Goal: Information Seeking & Learning: Learn about a topic

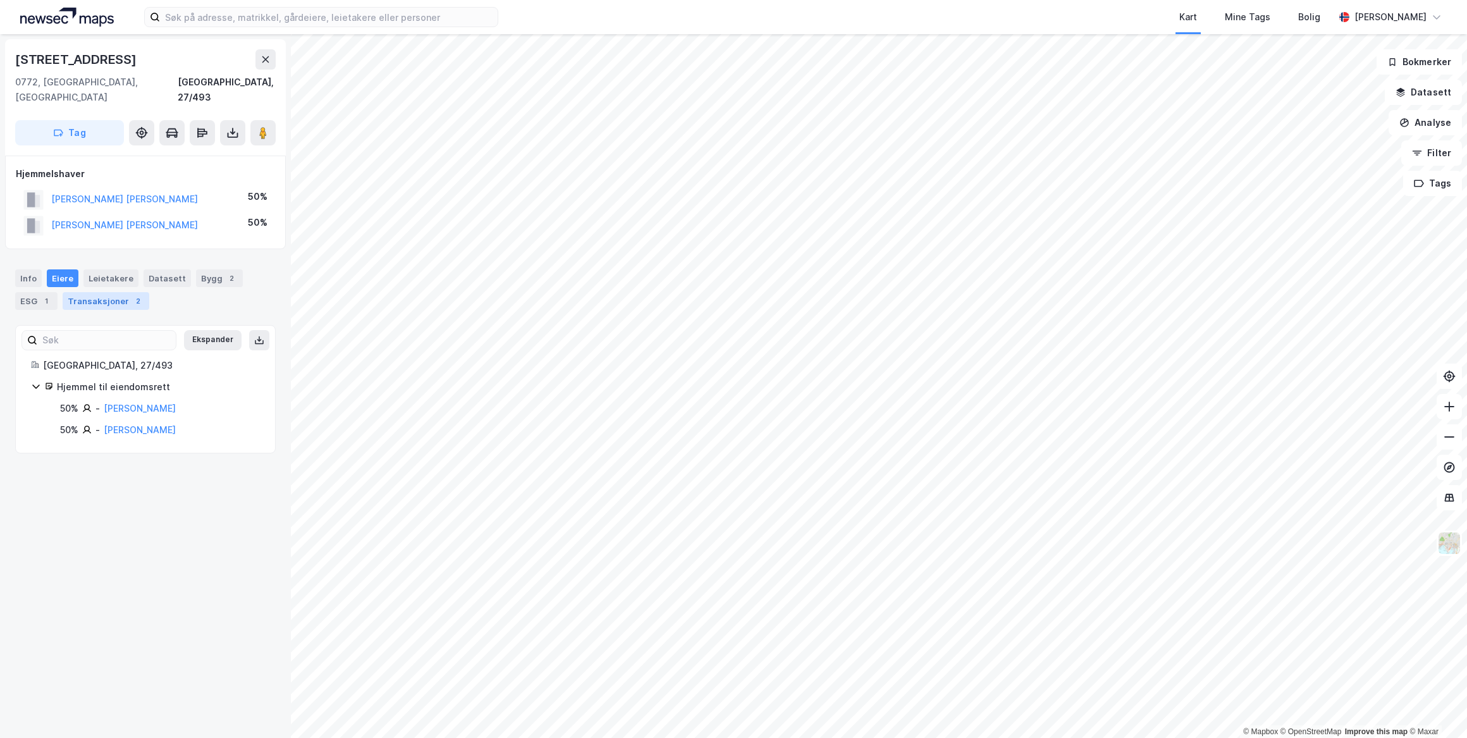
click at [120, 292] on div "Transaksjoner 2" at bounding box center [106, 301] width 87 height 18
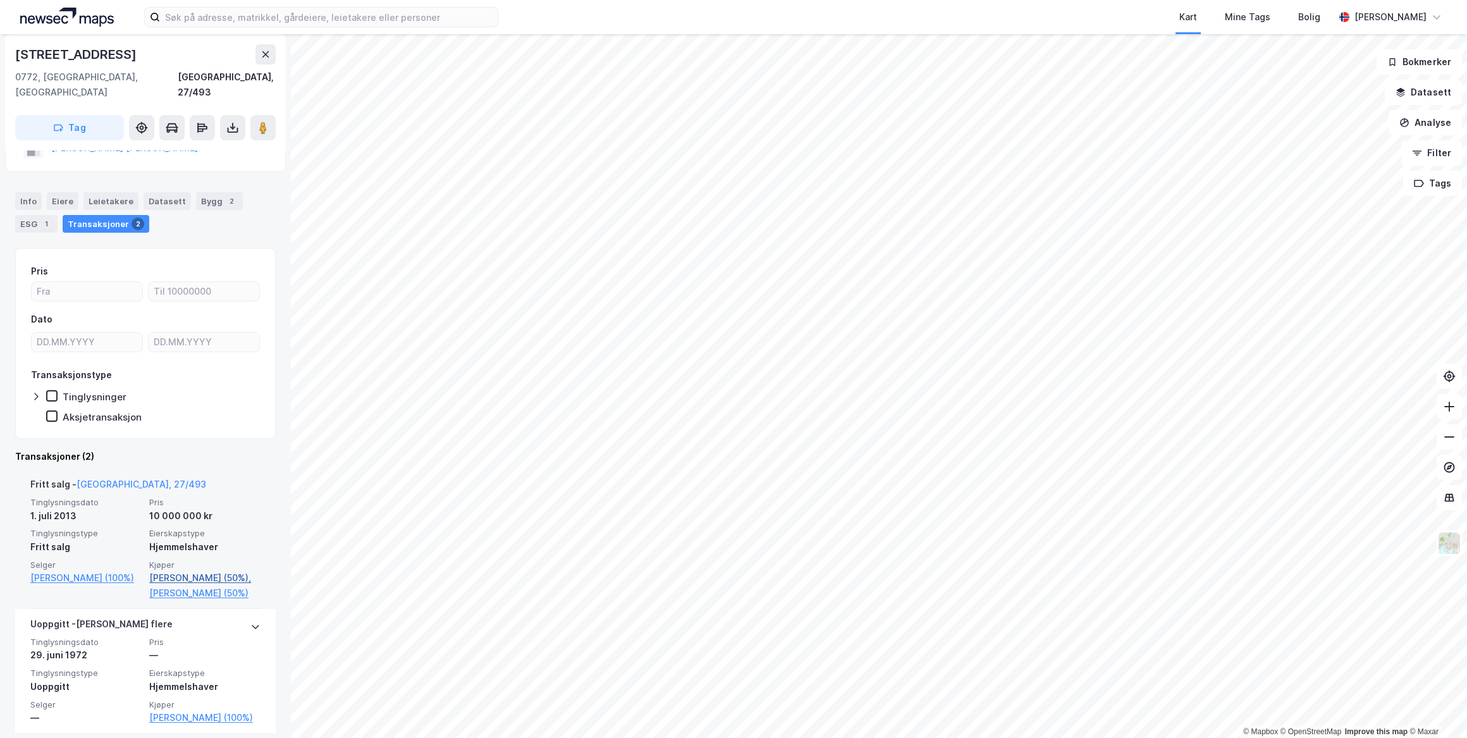
scroll to position [102, 0]
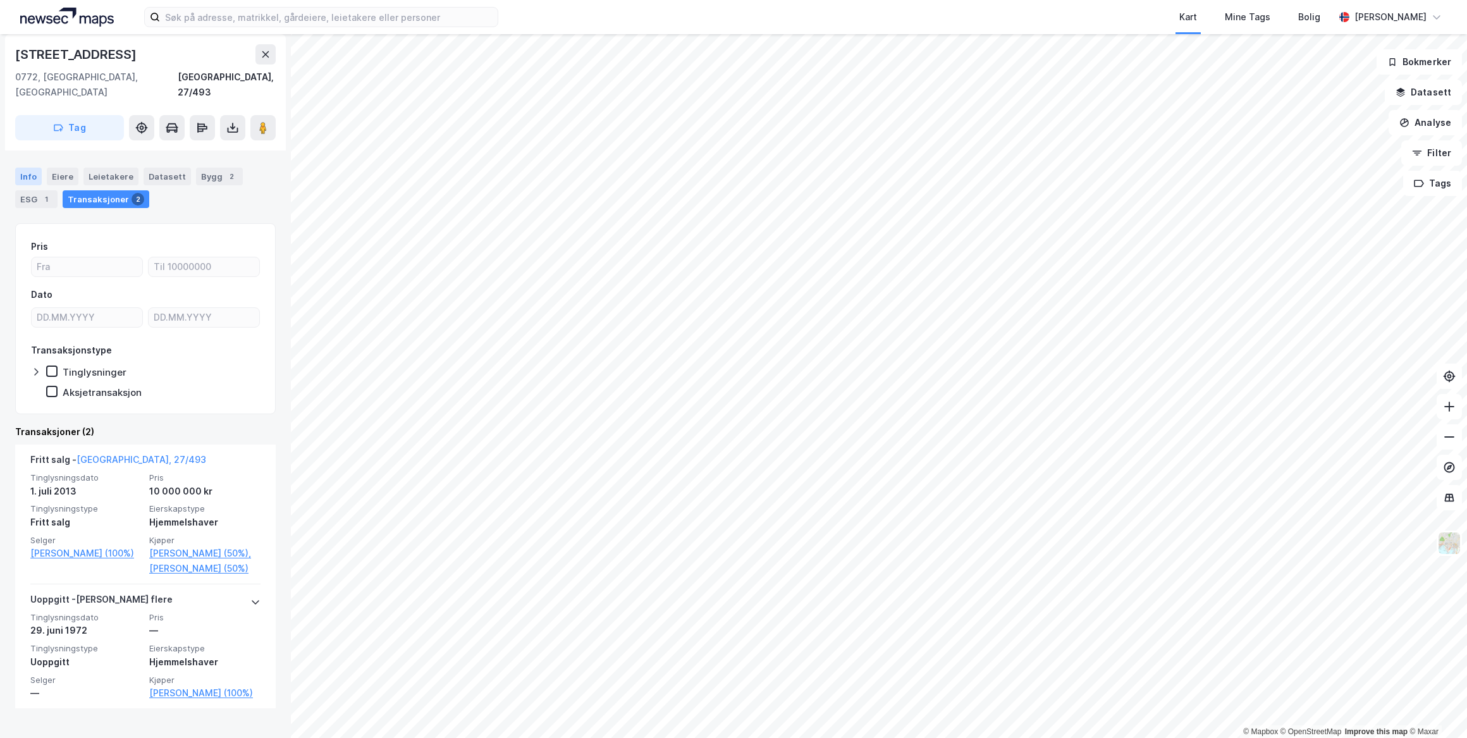
click at [24, 168] on div "Info" at bounding box center [28, 177] width 27 height 18
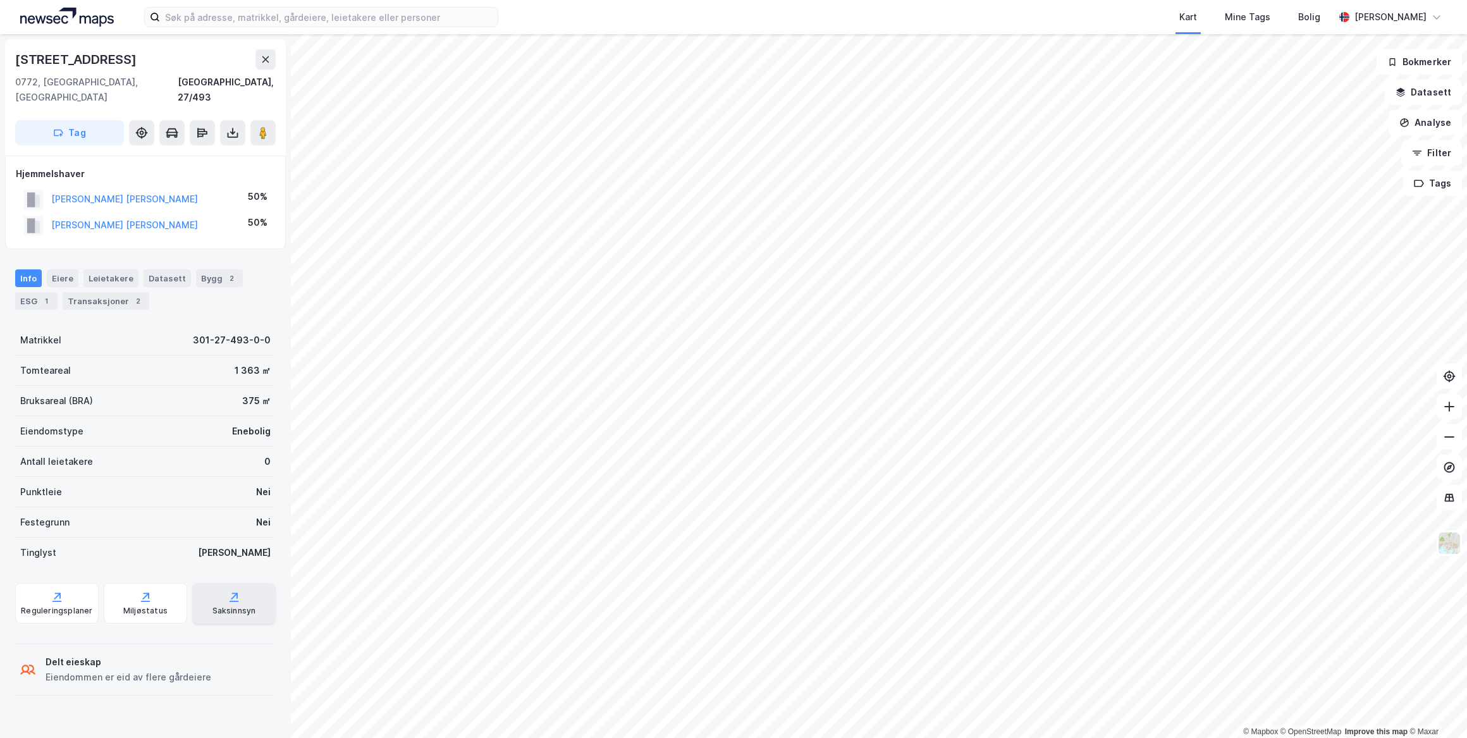
click at [233, 591] on icon at bounding box center [234, 597] width 13 height 13
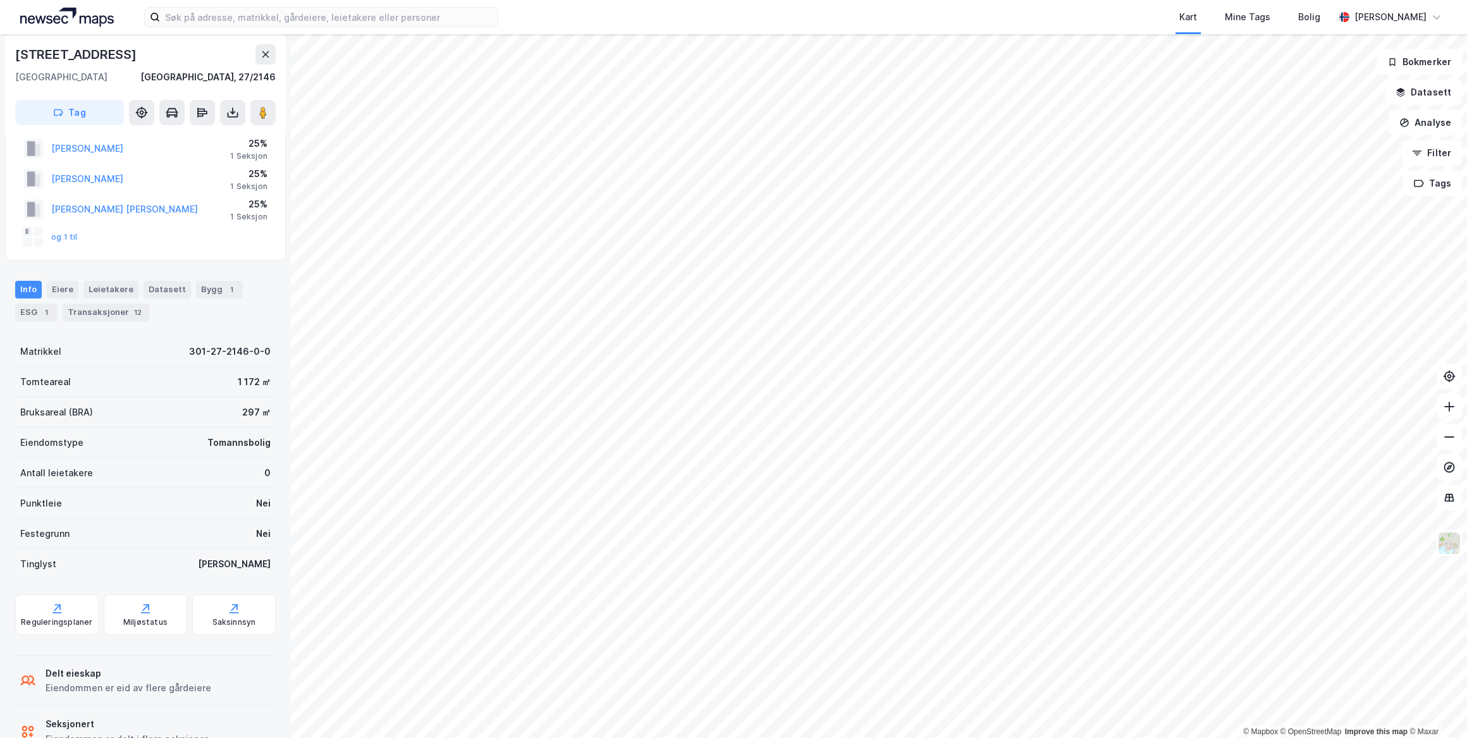
scroll to position [77, 0]
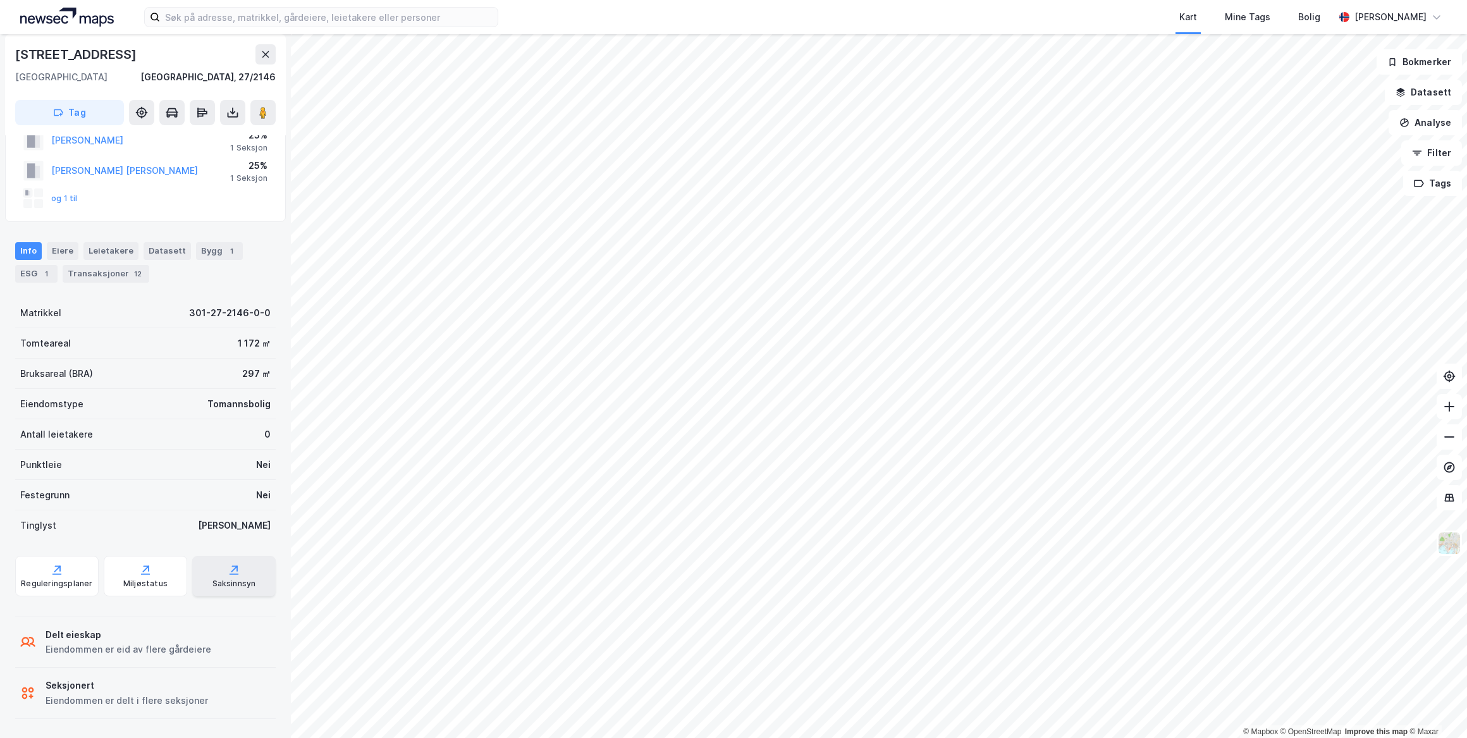
click at [228, 570] on icon at bounding box center [234, 569] width 13 height 13
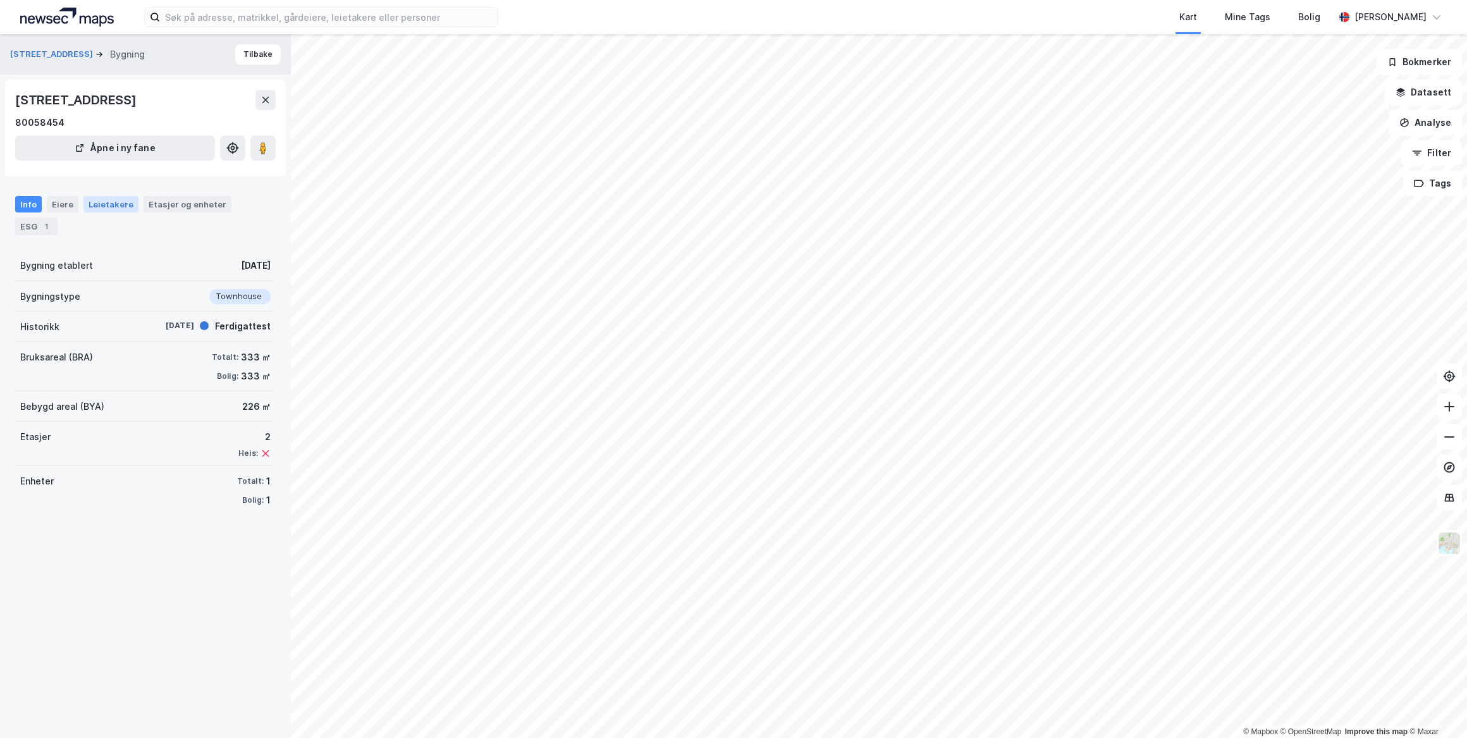
click at [101, 203] on div "Leietakere" at bounding box center [110, 204] width 55 height 16
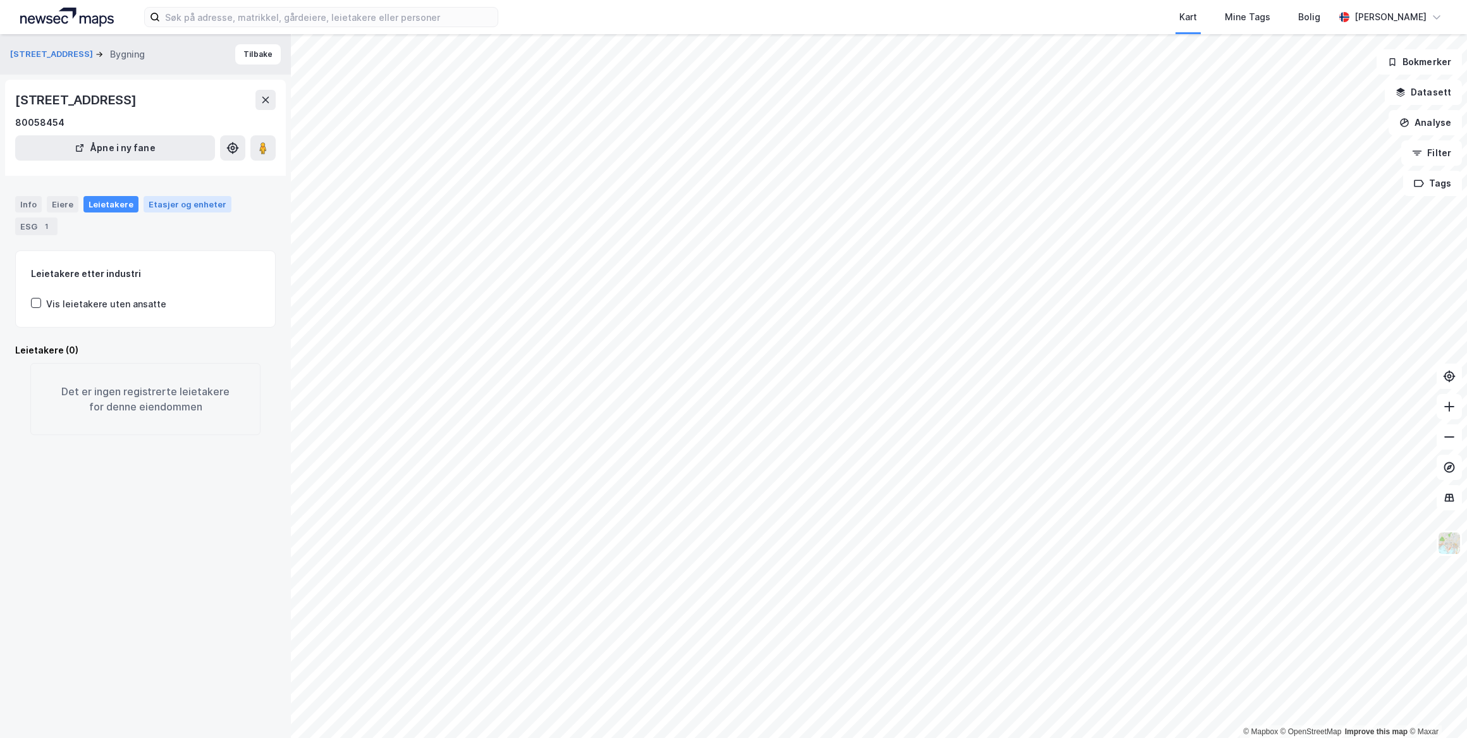
click at [196, 202] on div "Etasjer og enheter" at bounding box center [188, 204] width 78 height 11
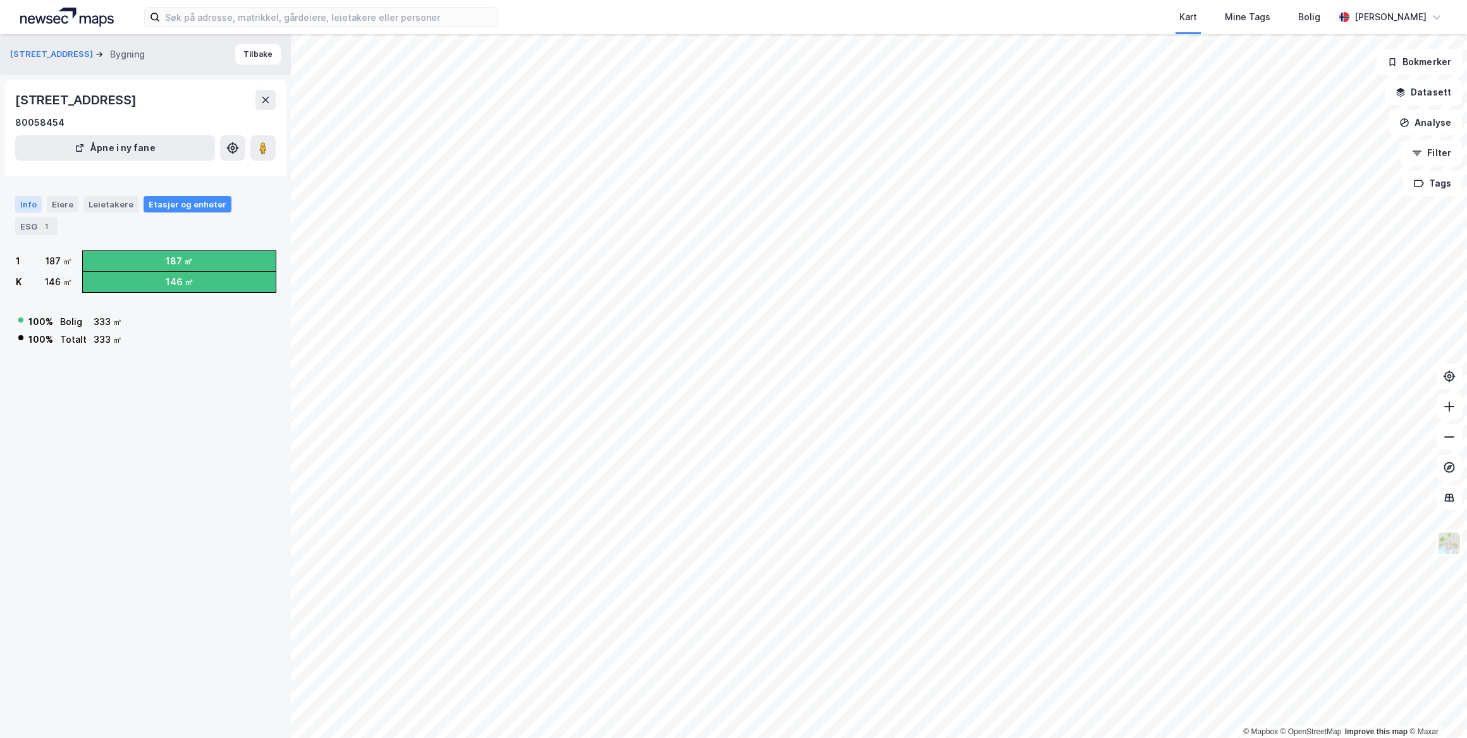
click at [28, 204] on div "Info" at bounding box center [28, 204] width 27 height 16
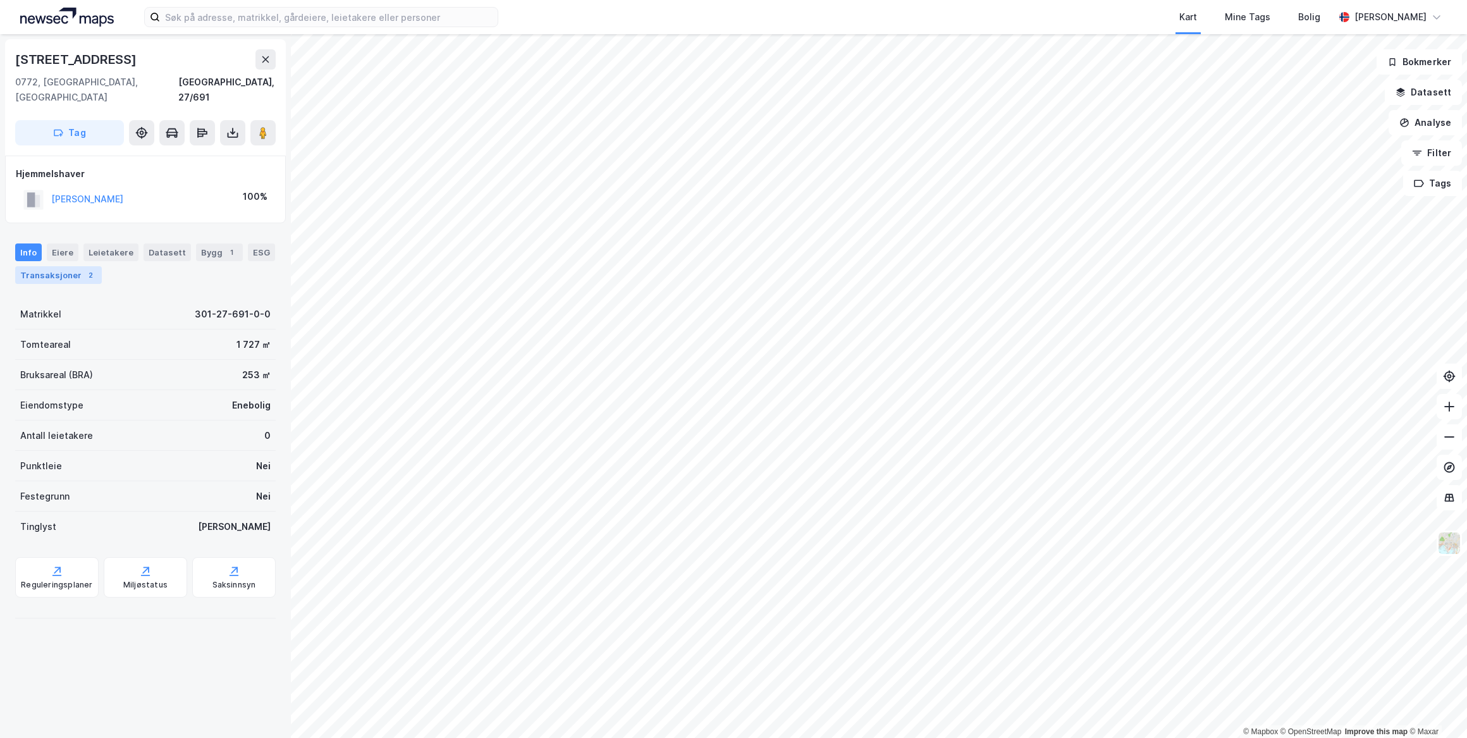
click at [53, 266] on div "Transaksjoner 2" at bounding box center [58, 275] width 87 height 18
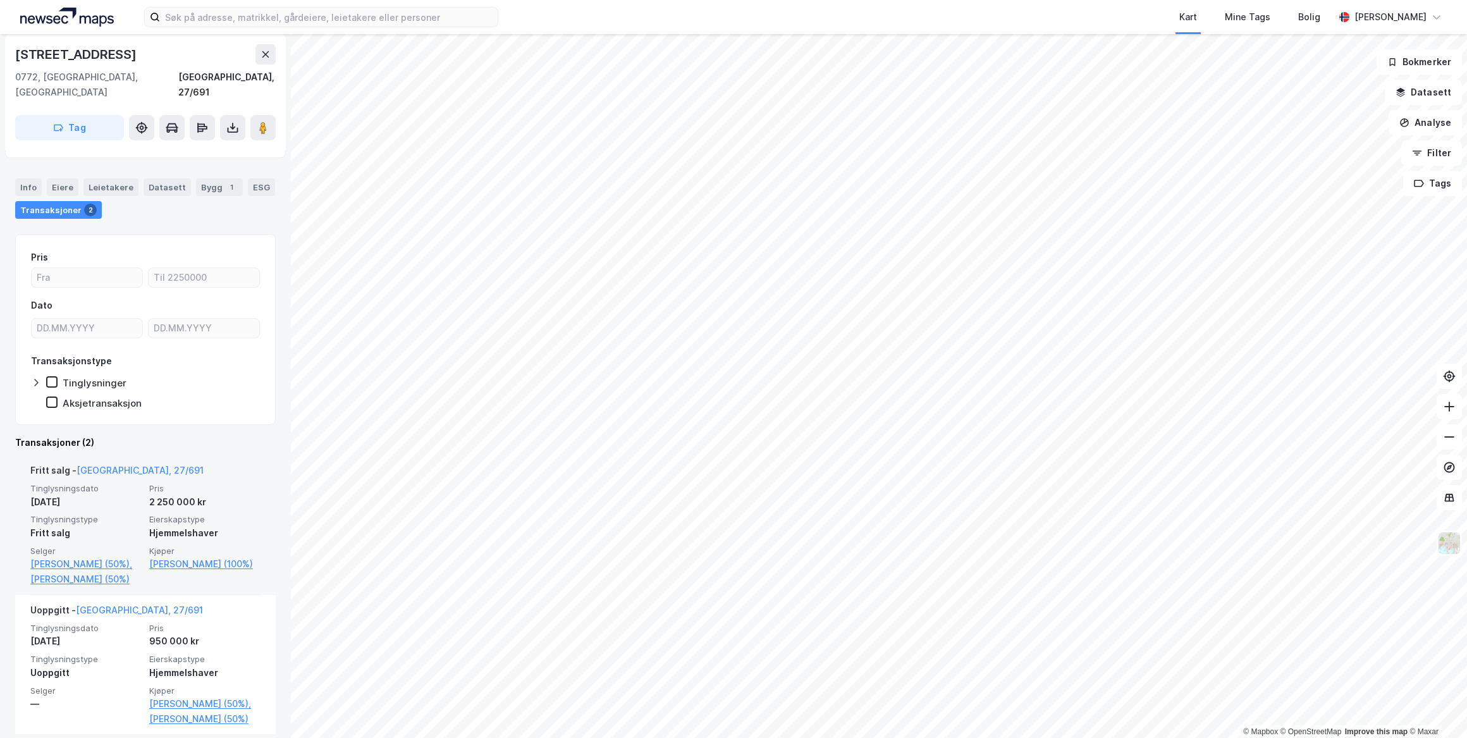
scroll to position [91, 0]
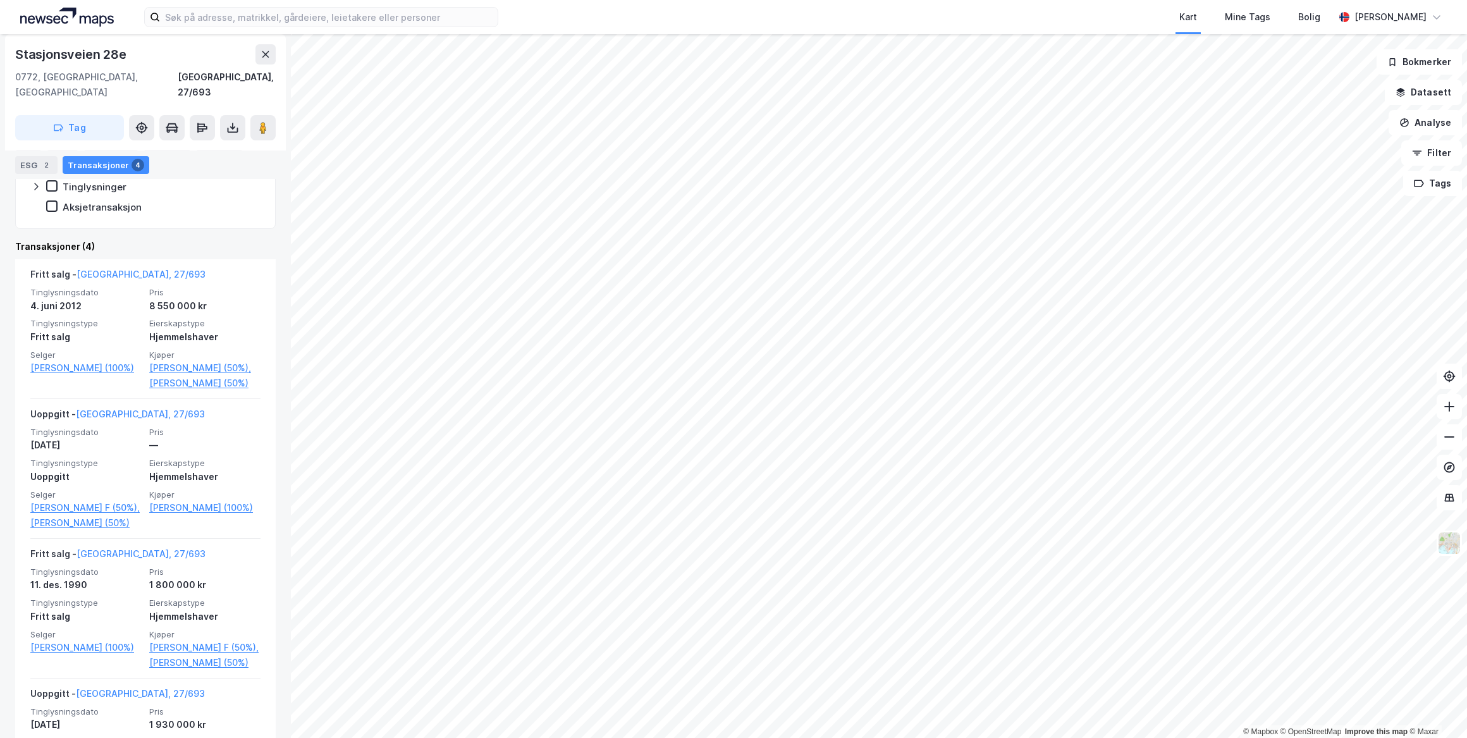
scroll to position [442, 0]
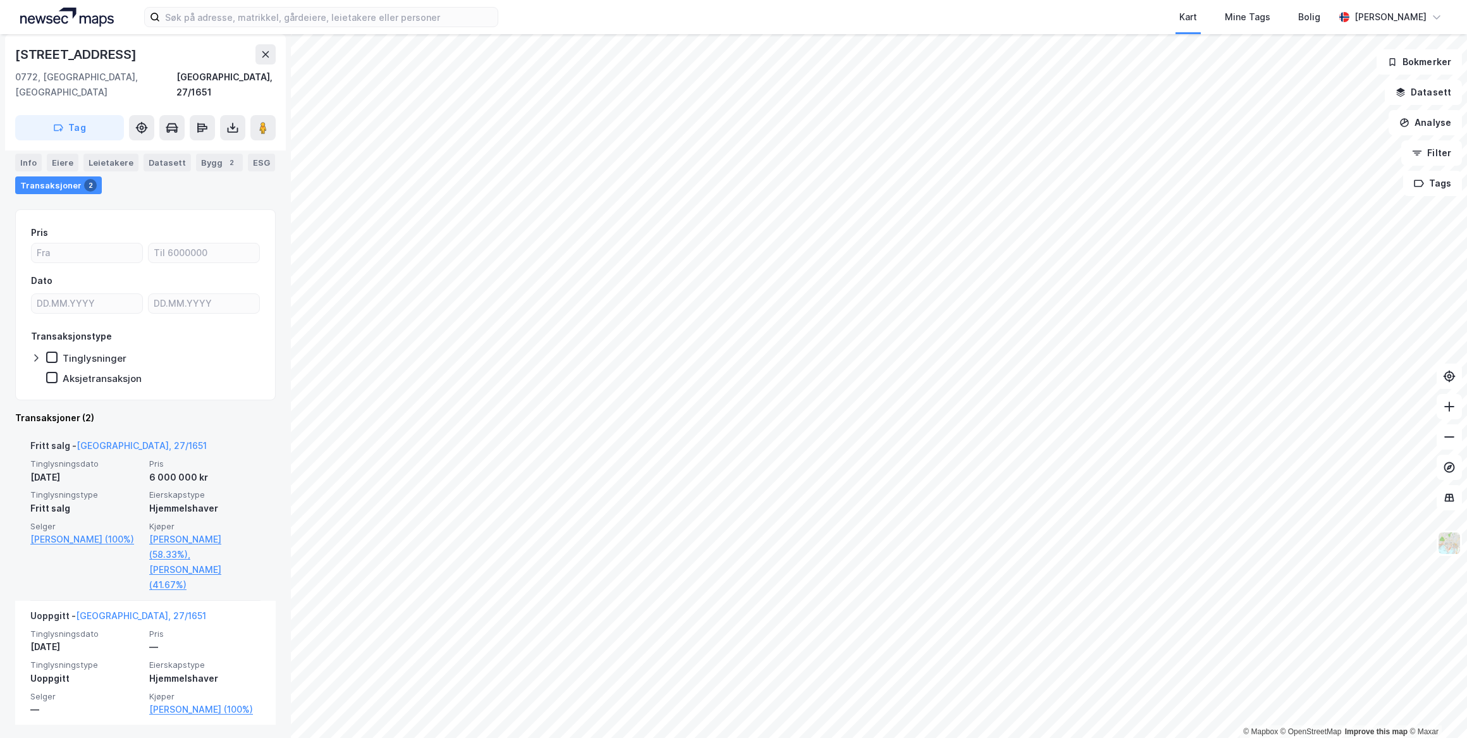
scroll to position [117, 0]
click at [63, 530] on link "[PERSON_NAME] (100%)" at bounding box center [85, 537] width 111 height 15
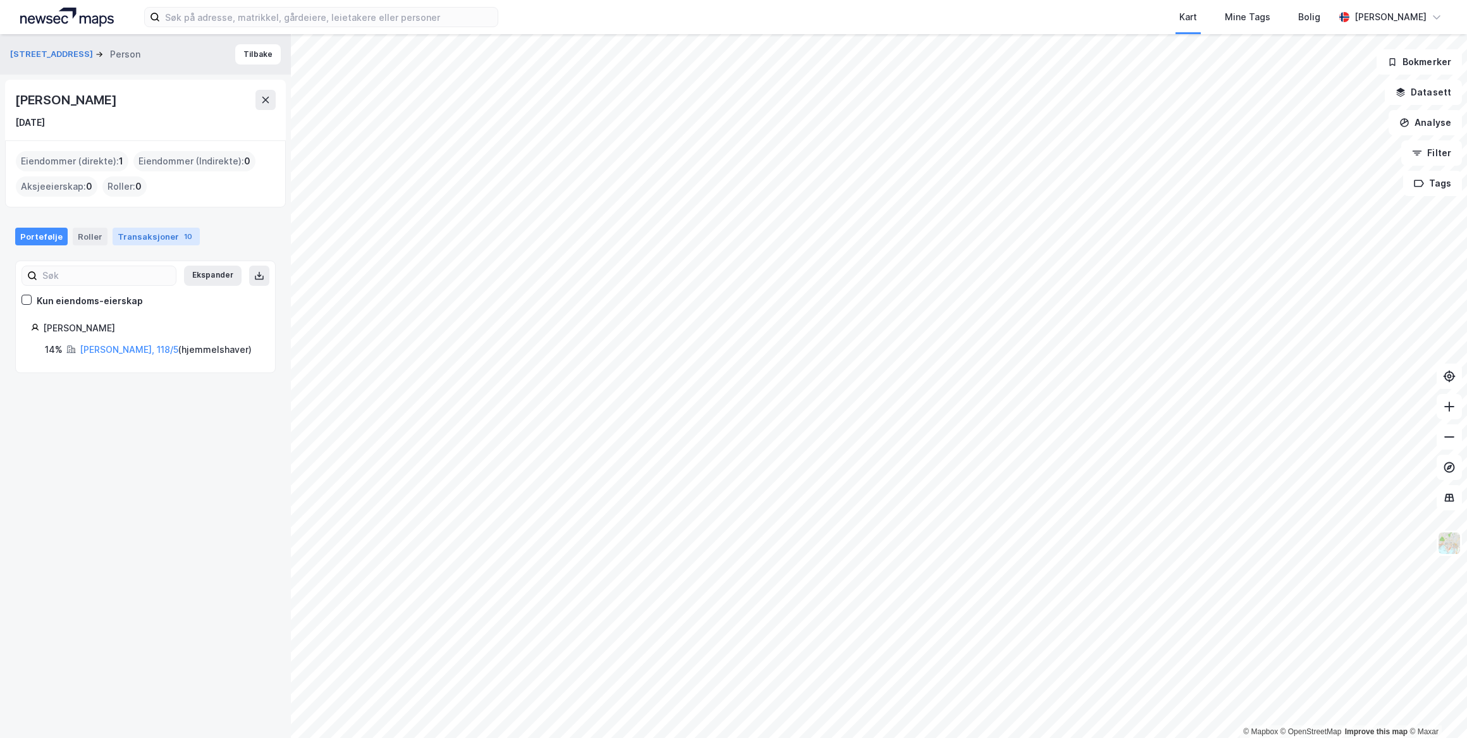
click at [140, 236] on div "Transaksjoner 10" at bounding box center [156, 237] width 87 height 18
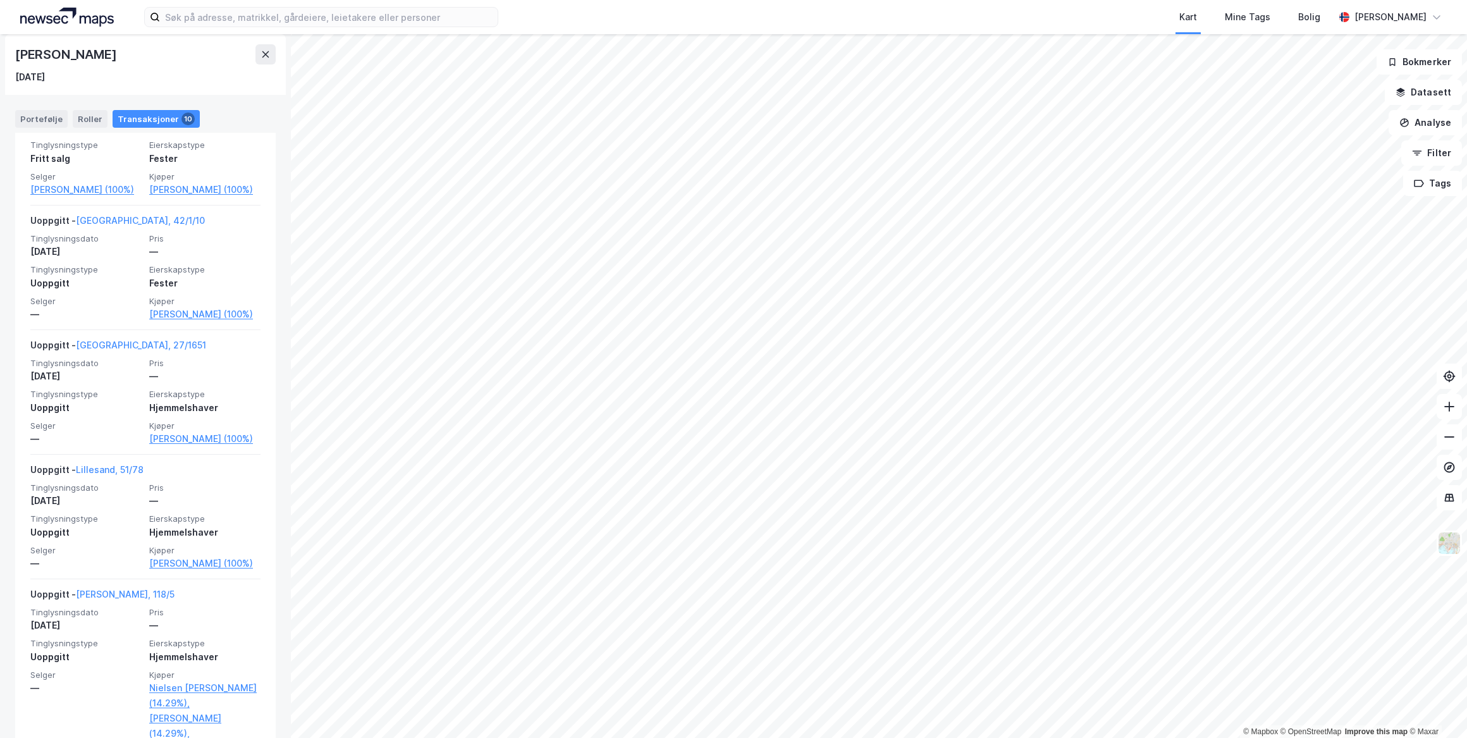
scroll to position [1377, 0]
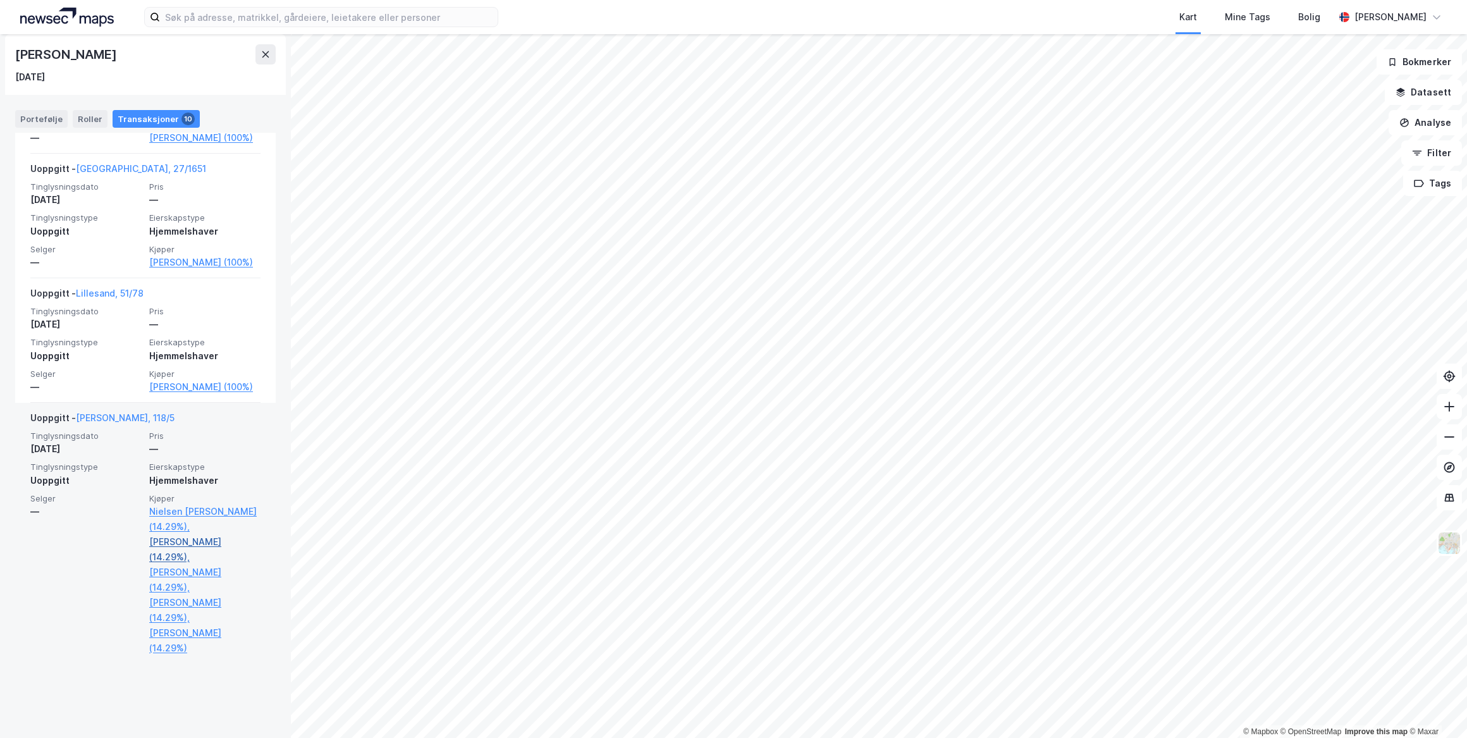
click at [170, 565] on link "[PERSON_NAME] (14.29%)," at bounding box center [204, 549] width 111 height 30
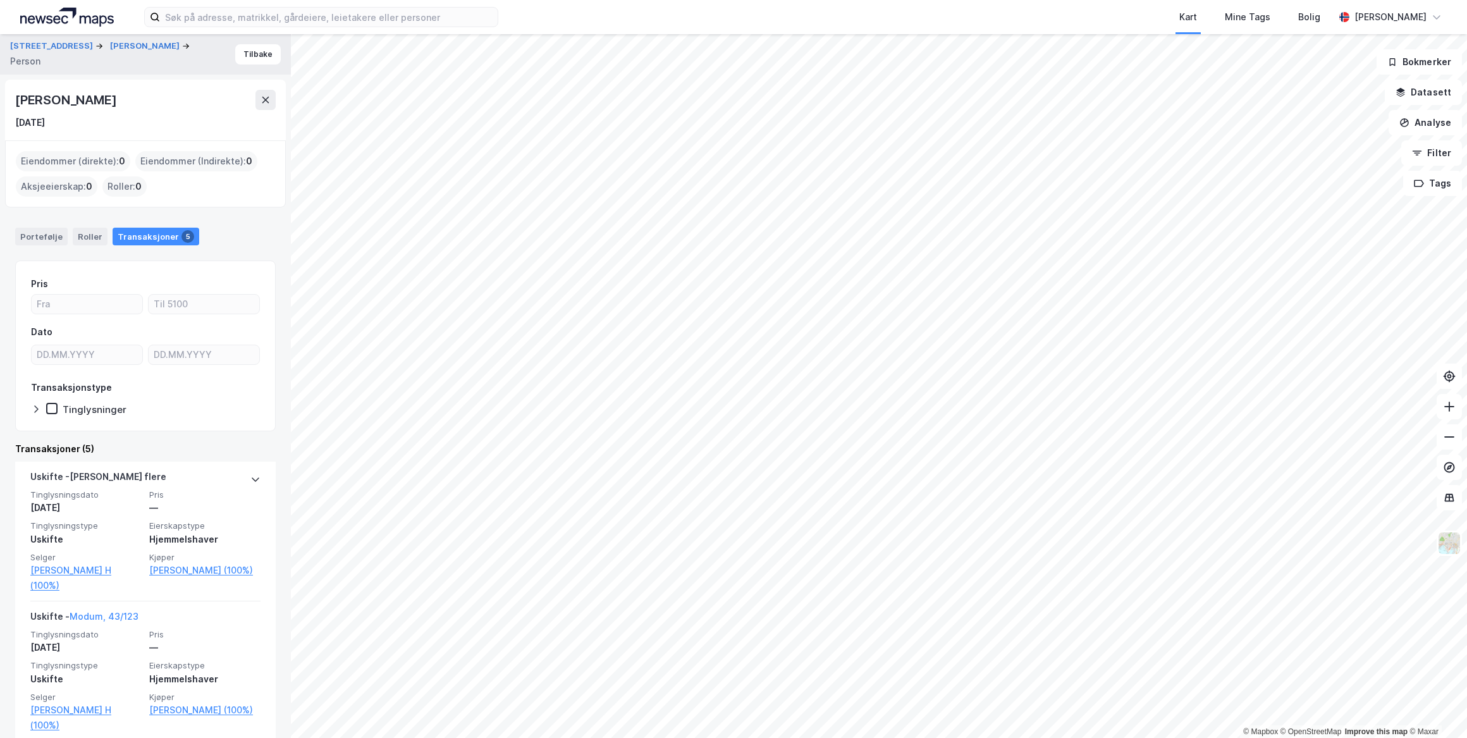
scroll to position [345, 0]
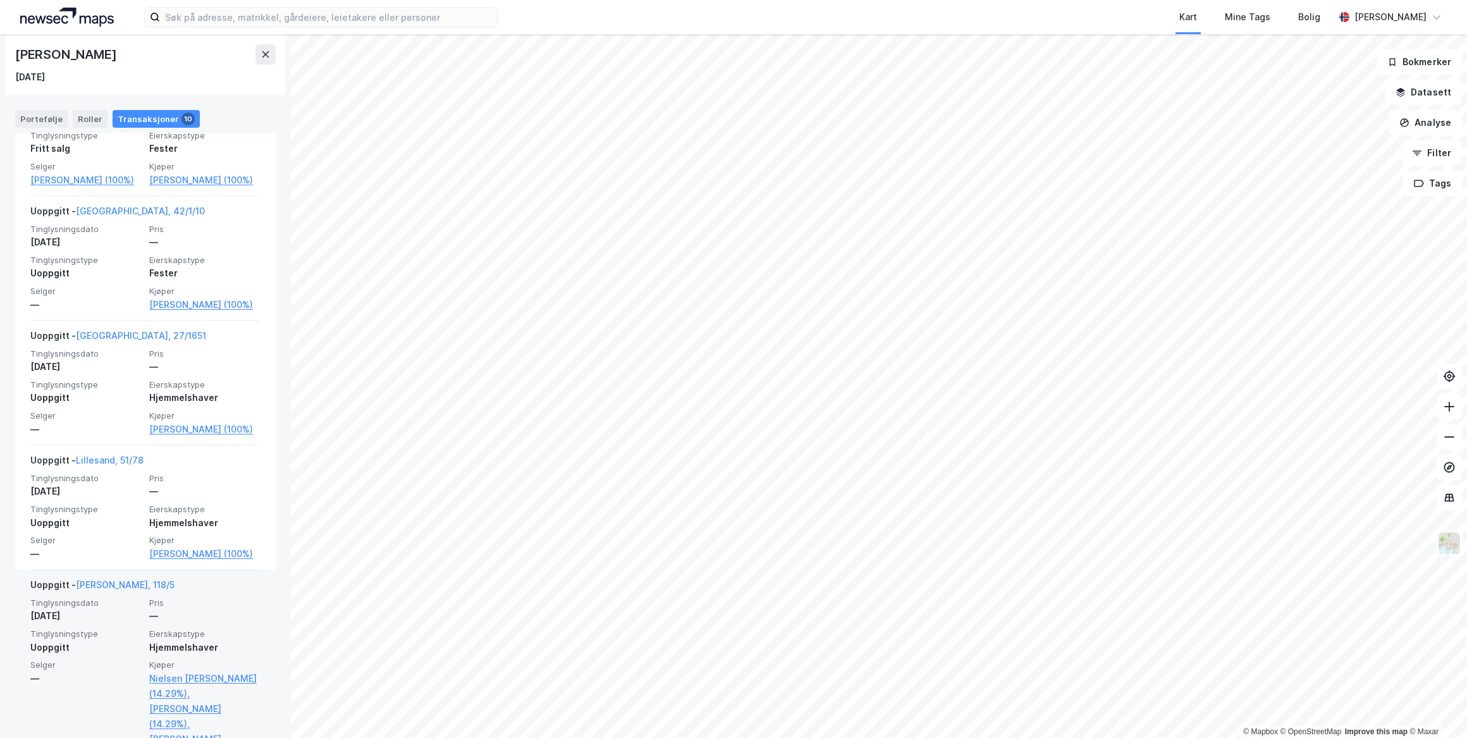
scroll to position [1034, 0]
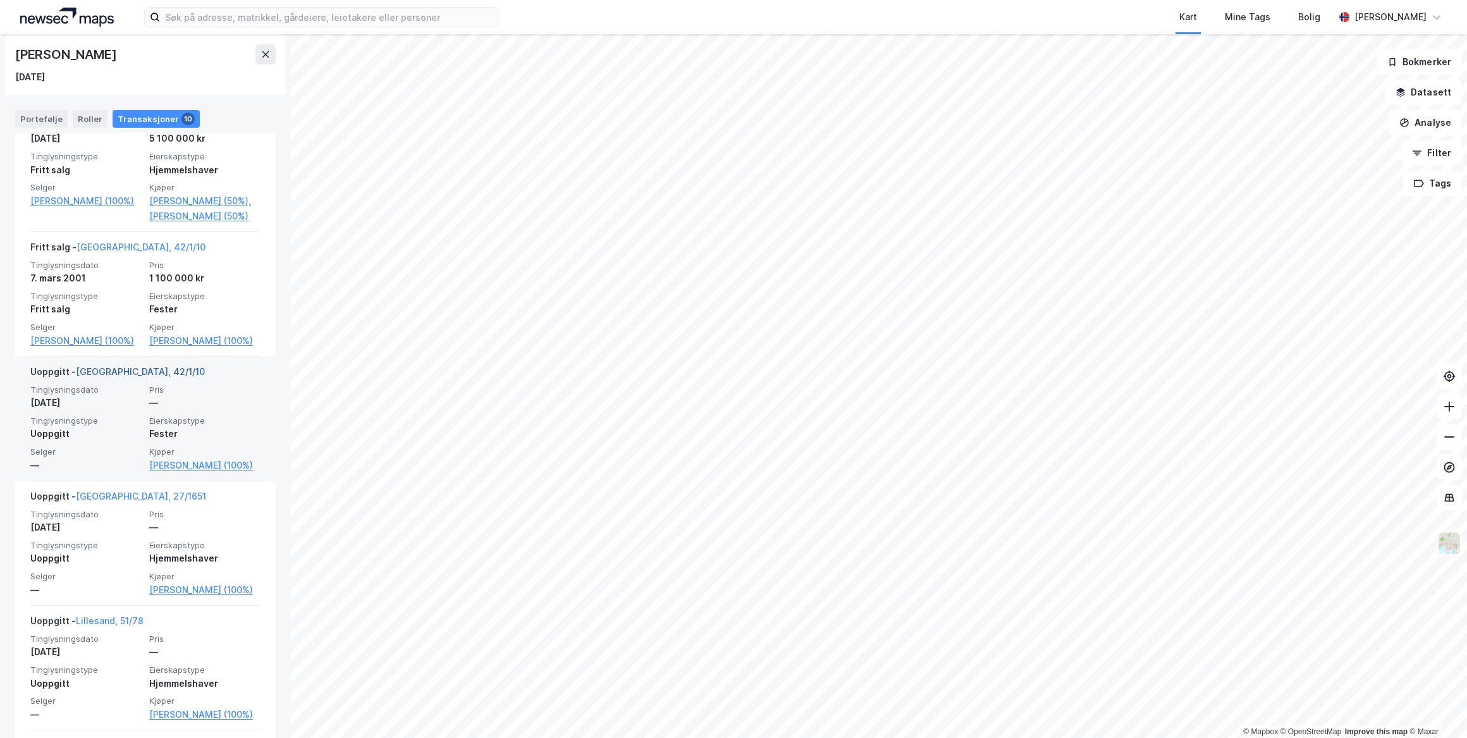
click at [115, 377] on link "[GEOGRAPHIC_DATA], 42/1/10" at bounding box center [140, 371] width 129 height 11
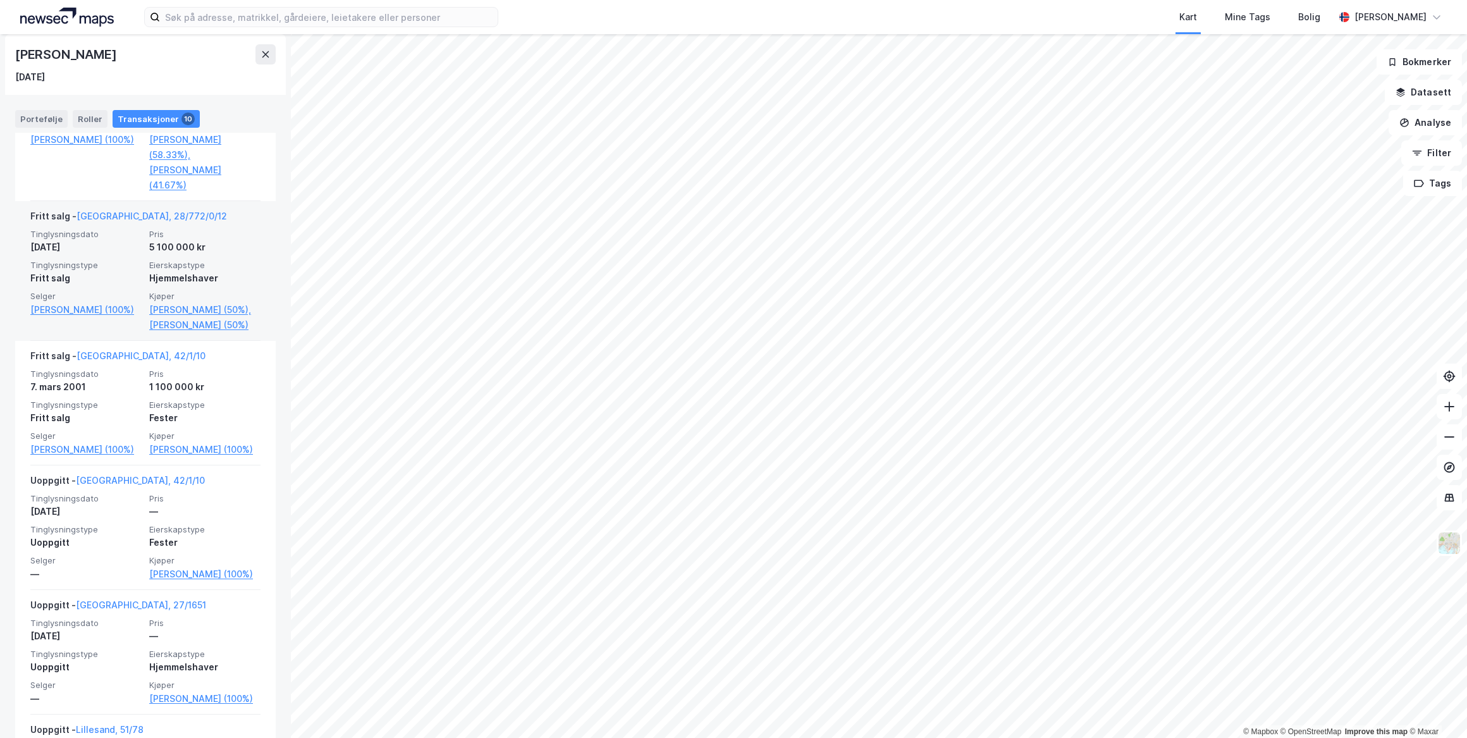
scroll to position [860, 0]
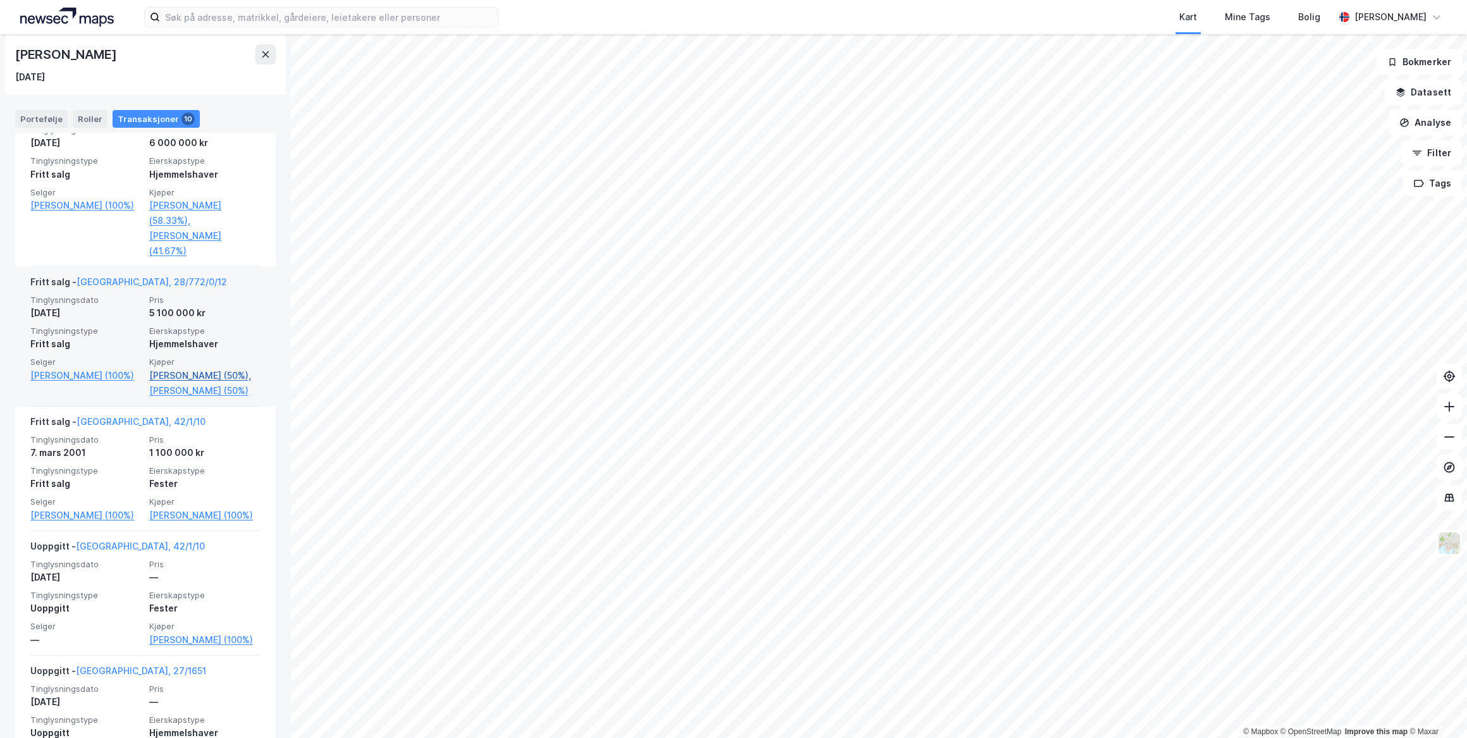
click at [184, 379] on link "[PERSON_NAME] (50%)," at bounding box center [204, 375] width 111 height 15
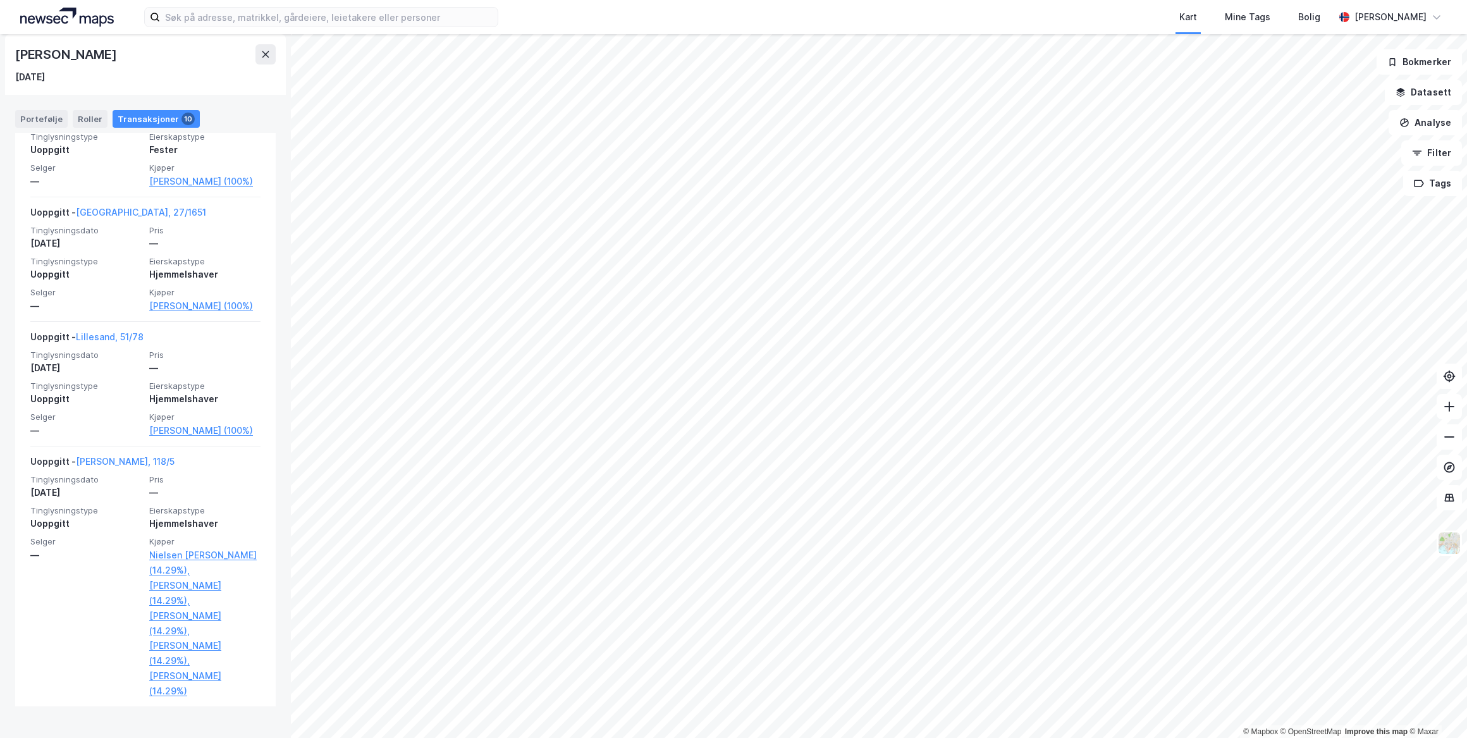
scroll to position [1377, 0]
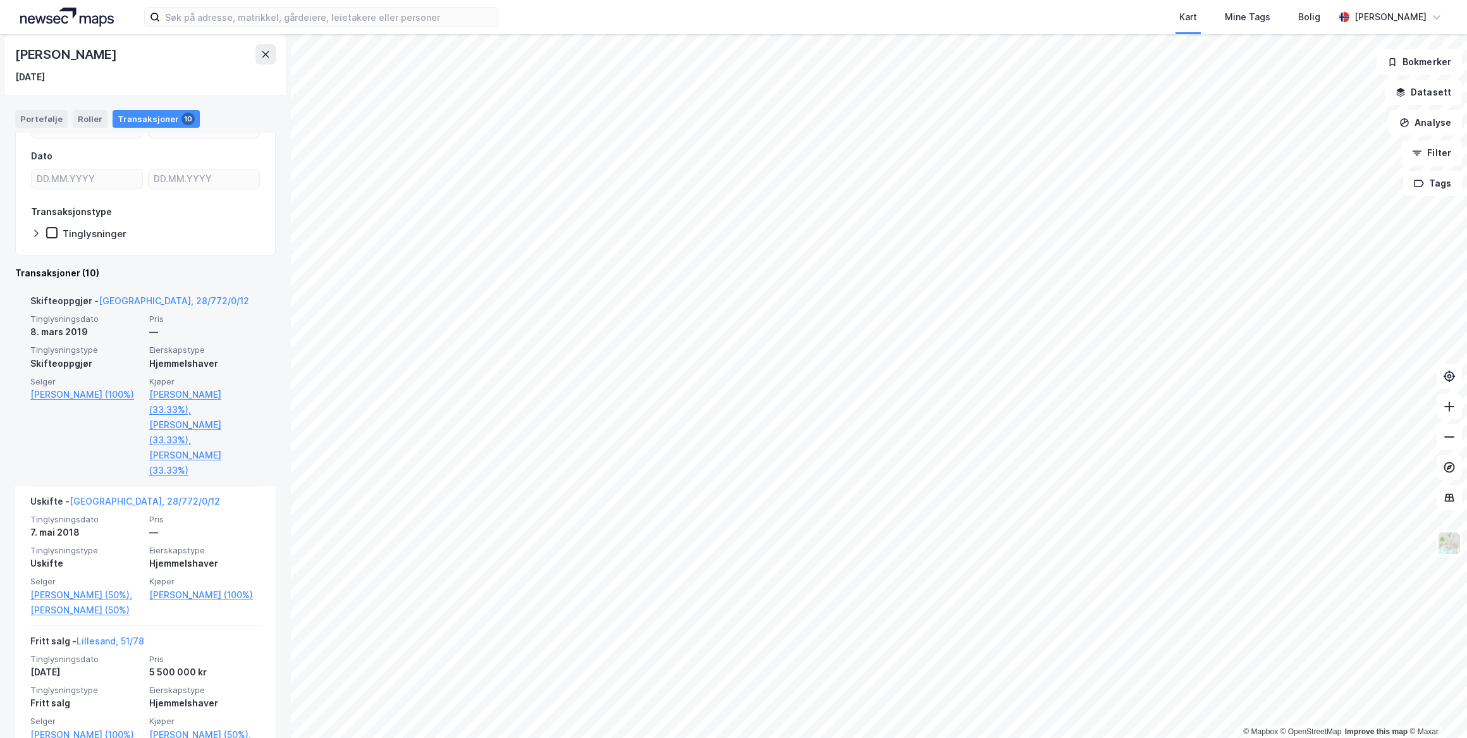
scroll to position [172, 0]
click at [154, 431] on link "[PERSON_NAME] (33.33%)," at bounding box center [204, 436] width 111 height 30
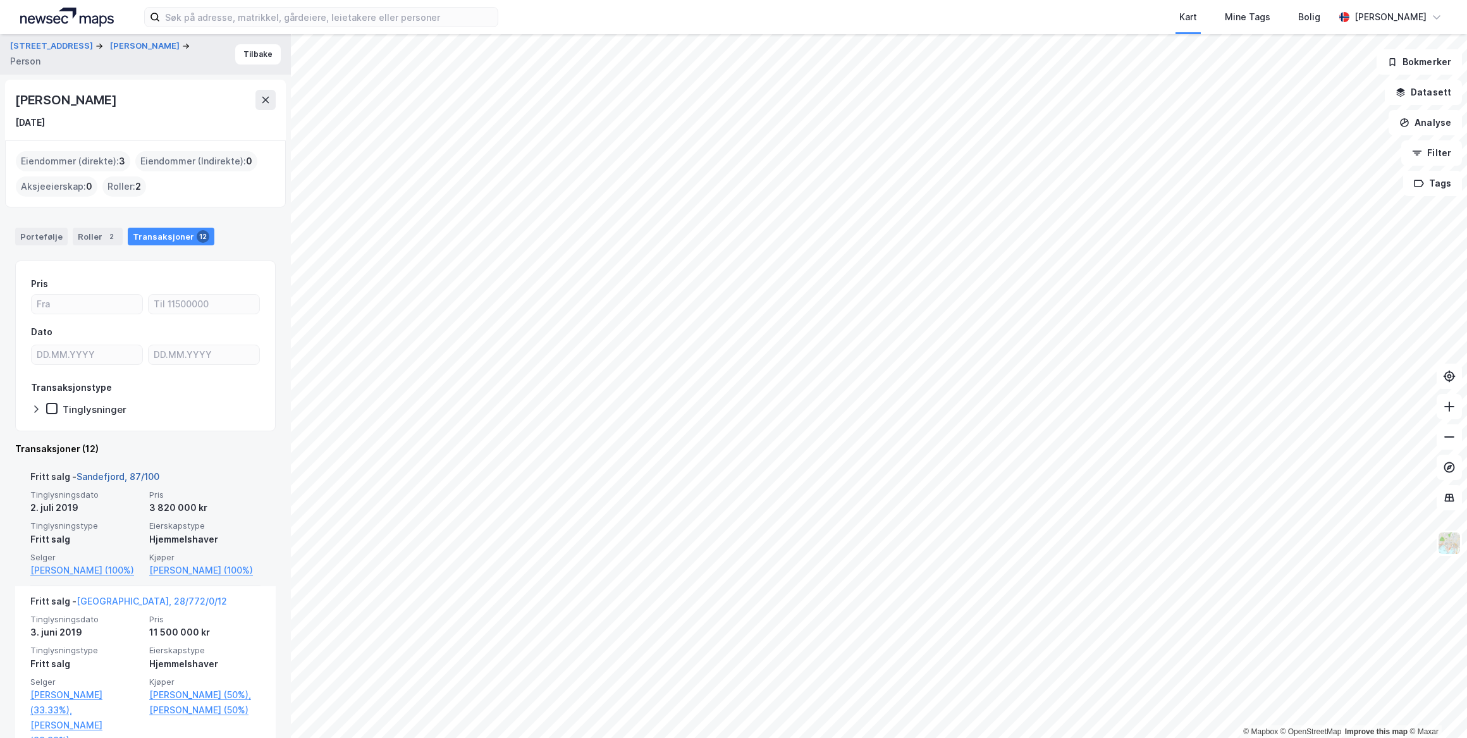
click at [119, 477] on link "Sandefjord, 87/100" at bounding box center [118, 476] width 83 height 11
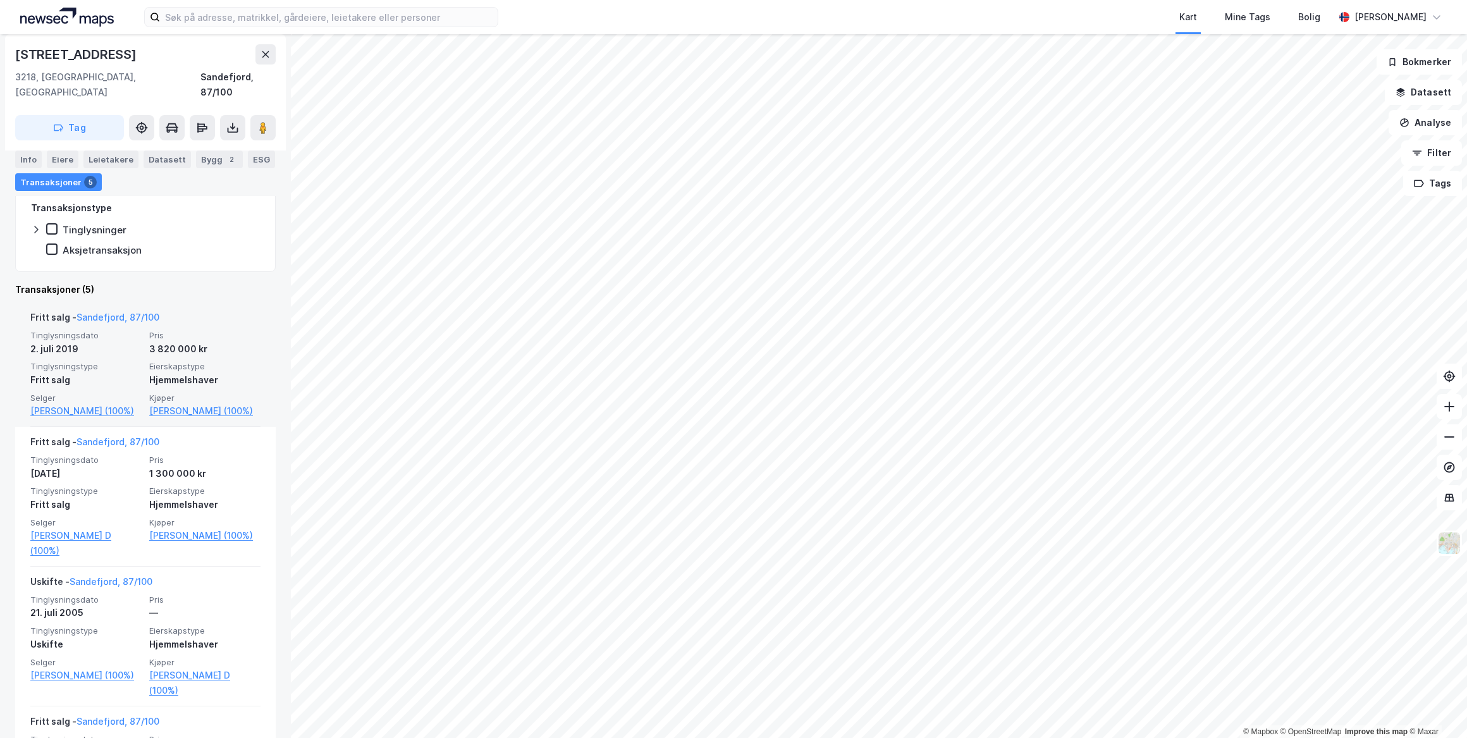
scroll to position [230, 0]
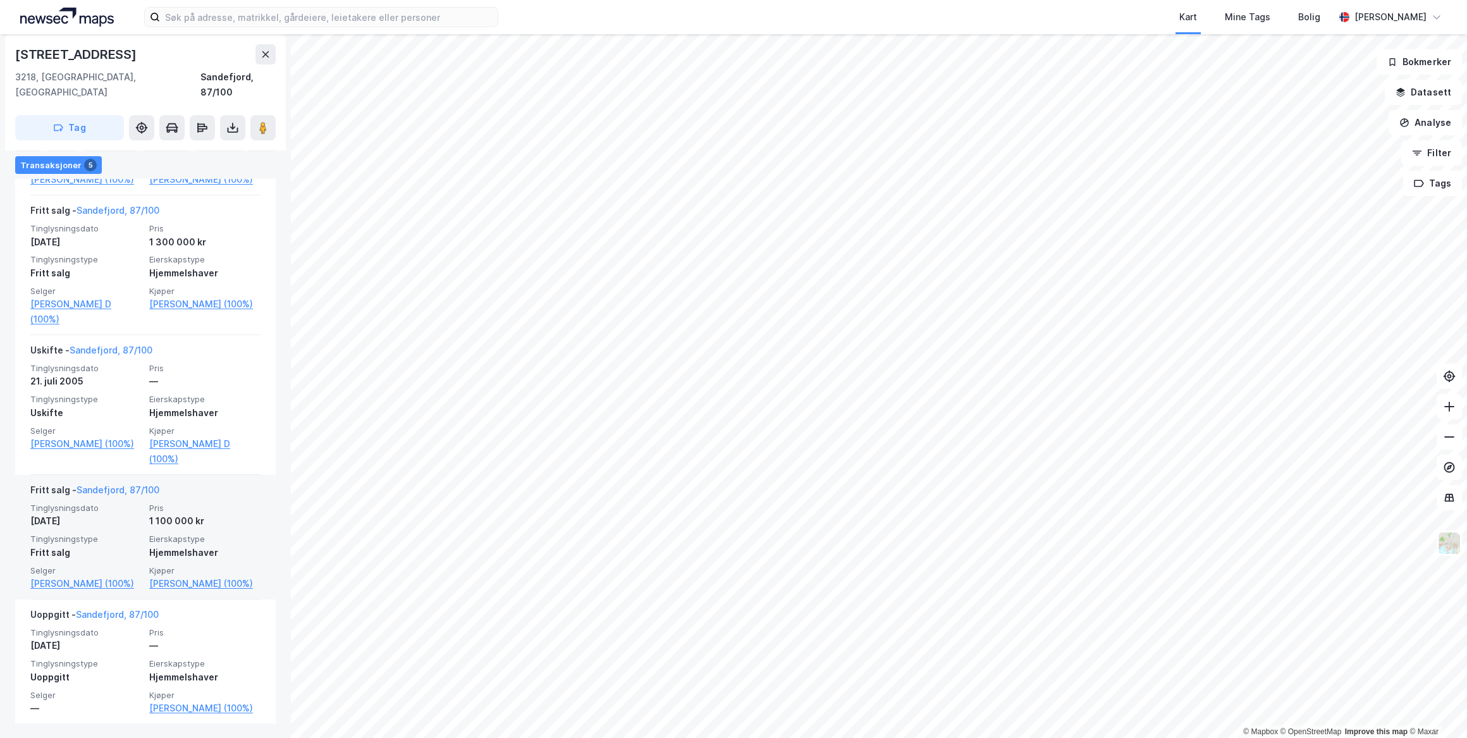
scroll to position [145, 0]
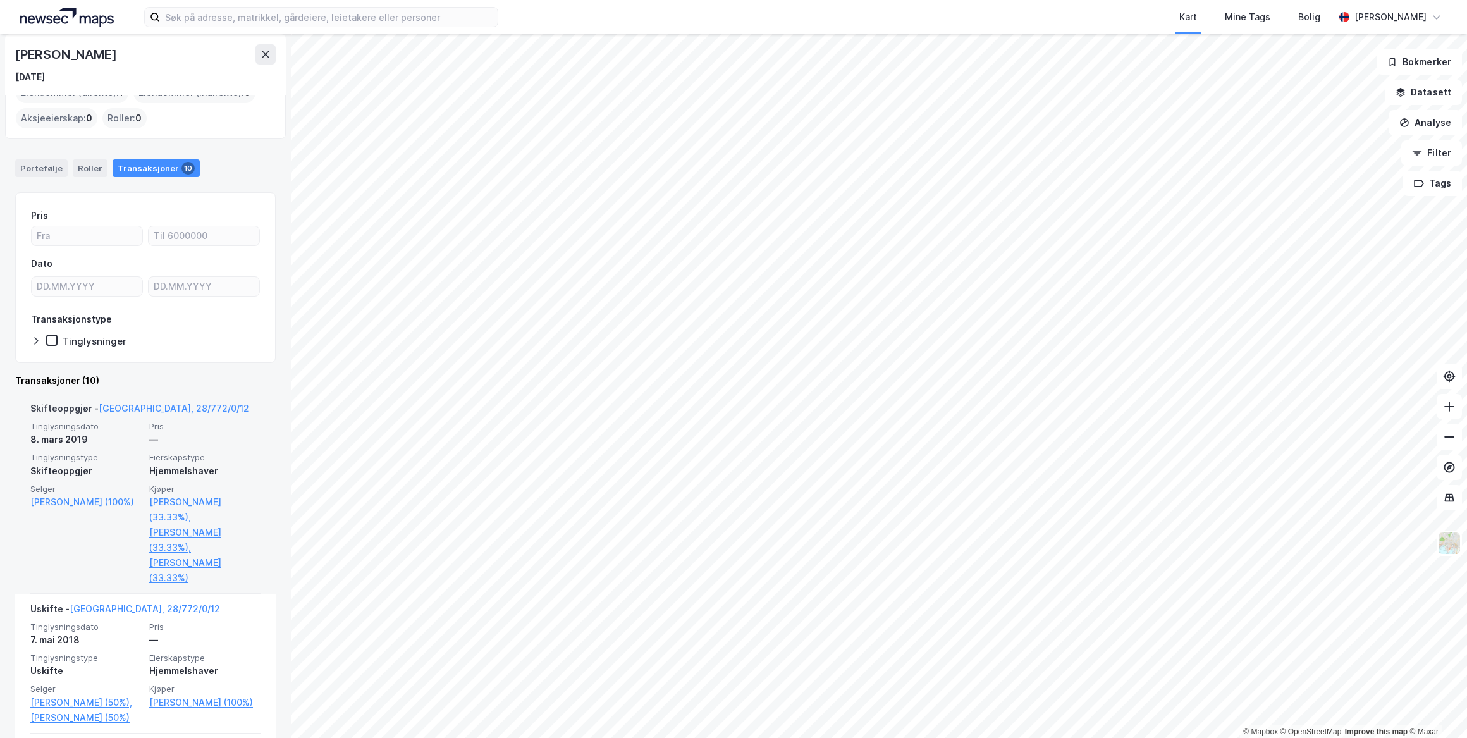
scroll to position [57, 0]
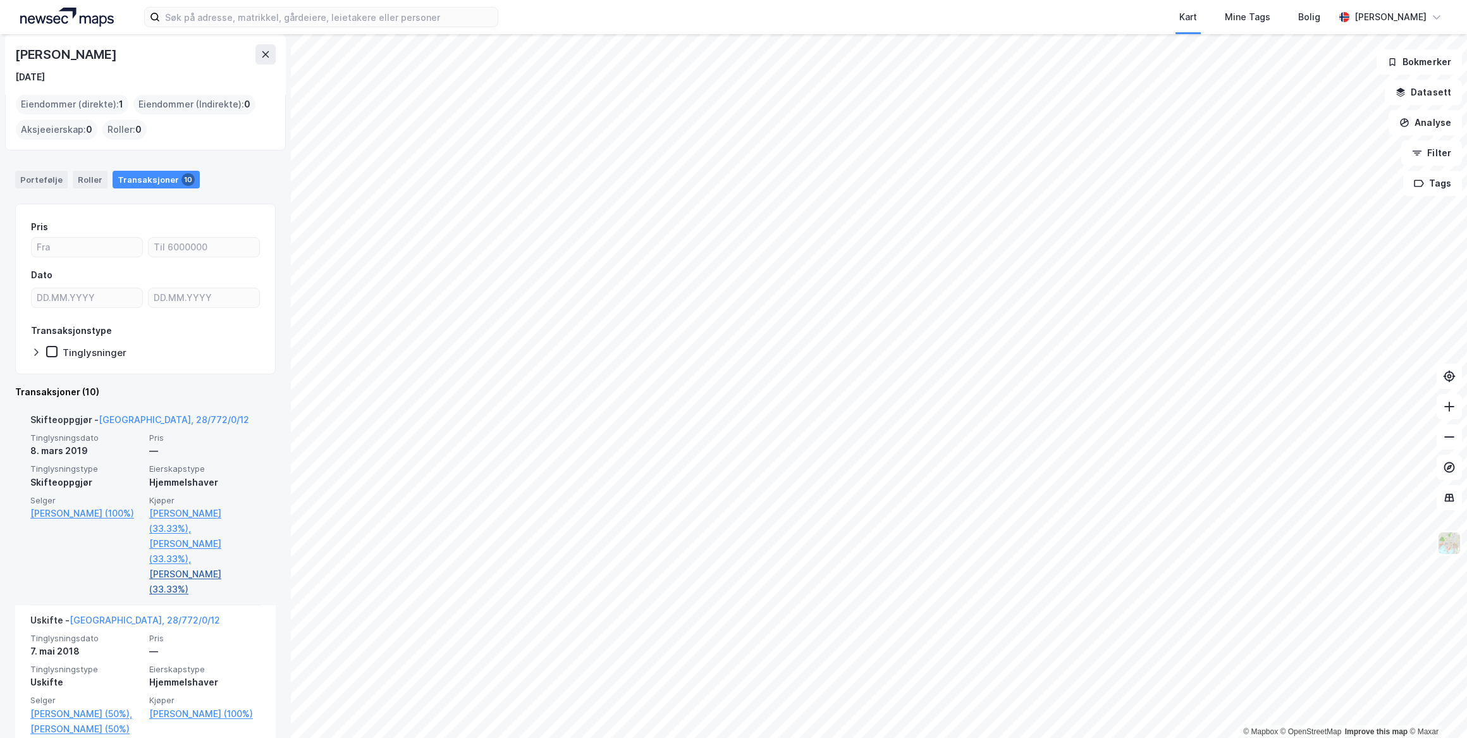
click at [204, 573] on link "[PERSON_NAME] (33.33%)" at bounding box center [204, 581] width 111 height 30
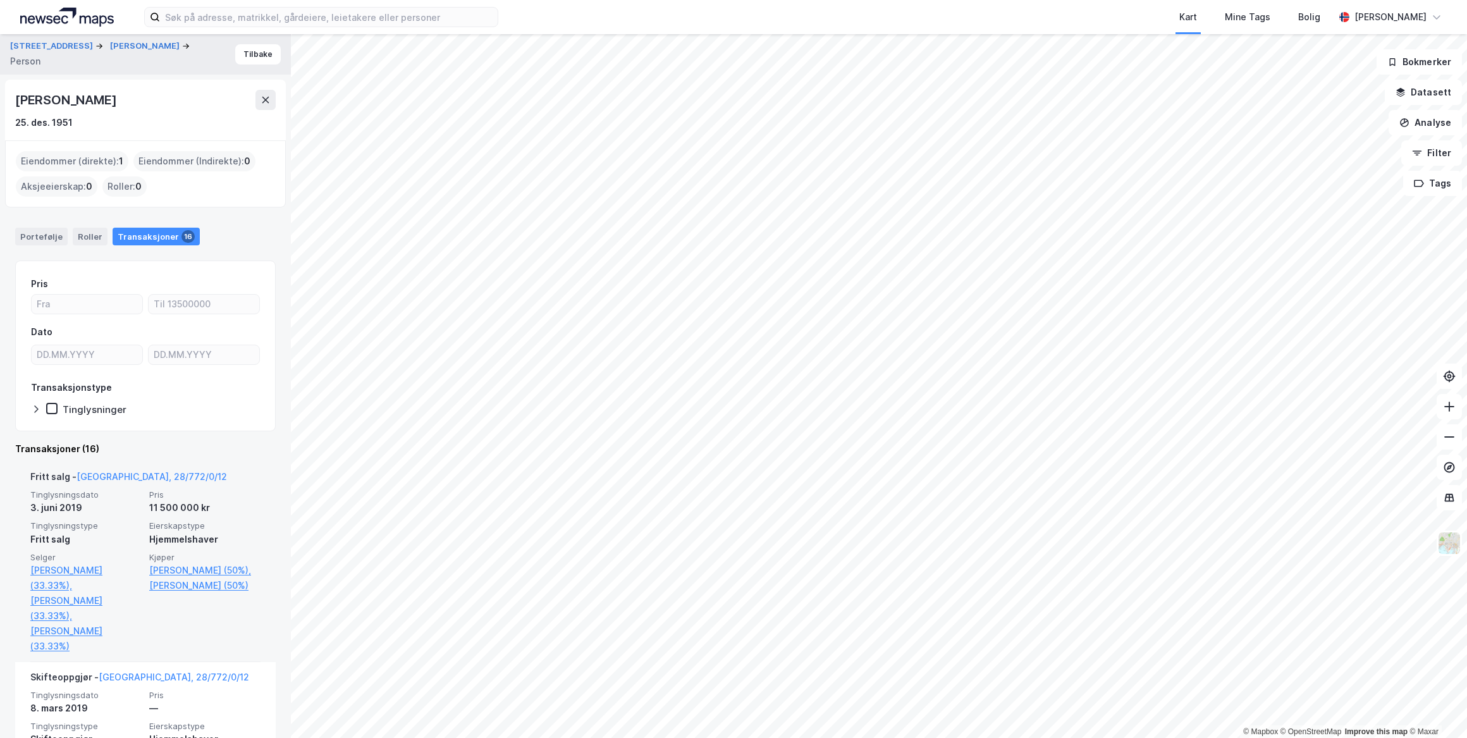
click at [161, 235] on div "Transaksjoner 16" at bounding box center [156, 237] width 87 height 18
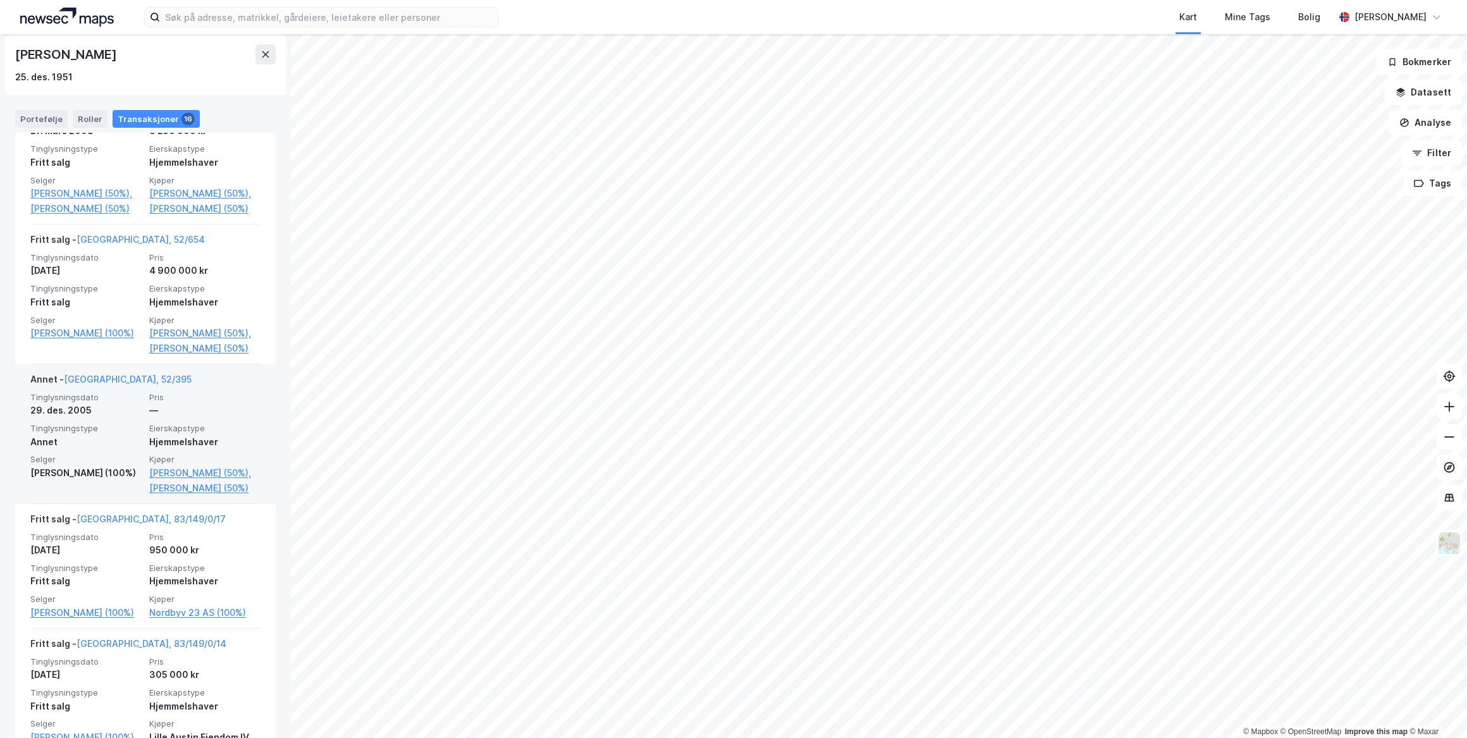
scroll to position [1369, 0]
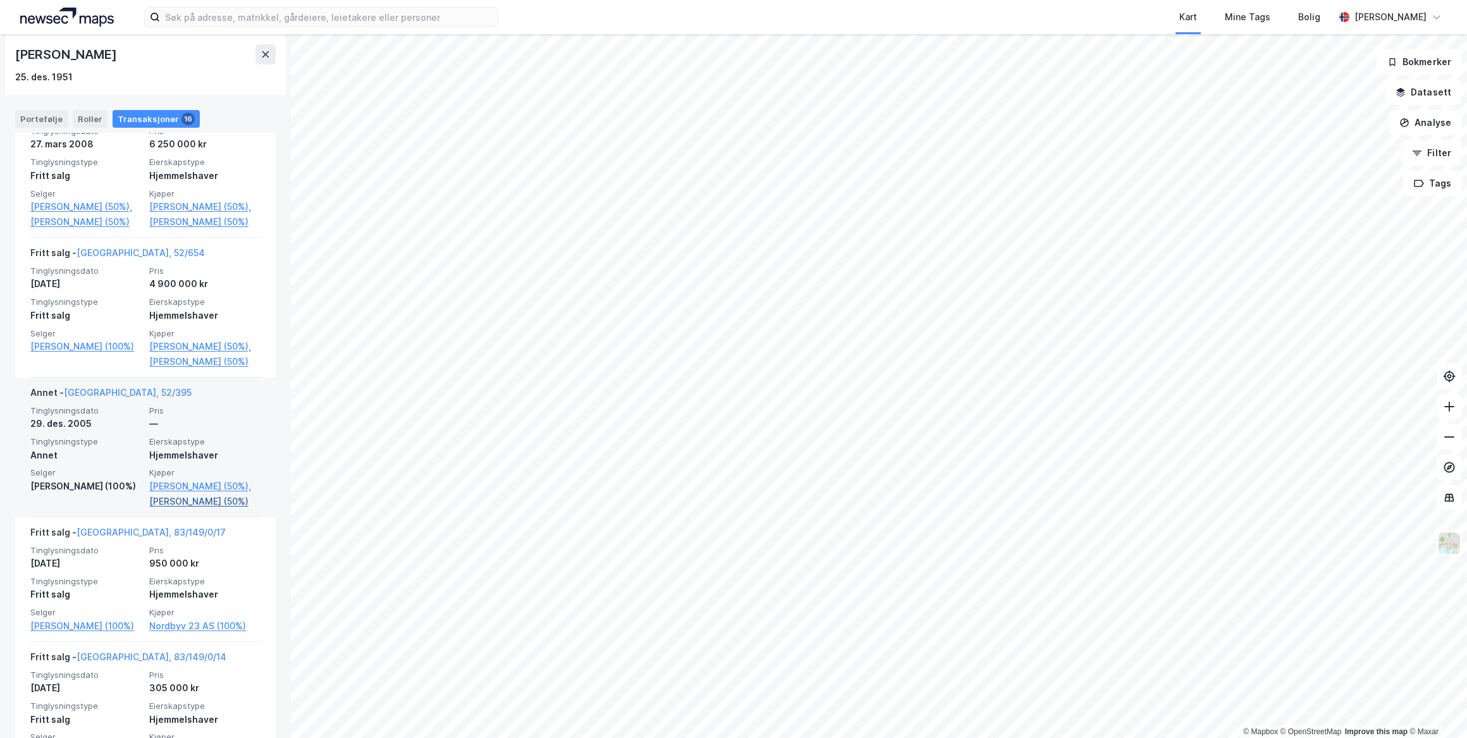
click at [171, 509] on link "[PERSON_NAME] (50%)" at bounding box center [204, 501] width 111 height 15
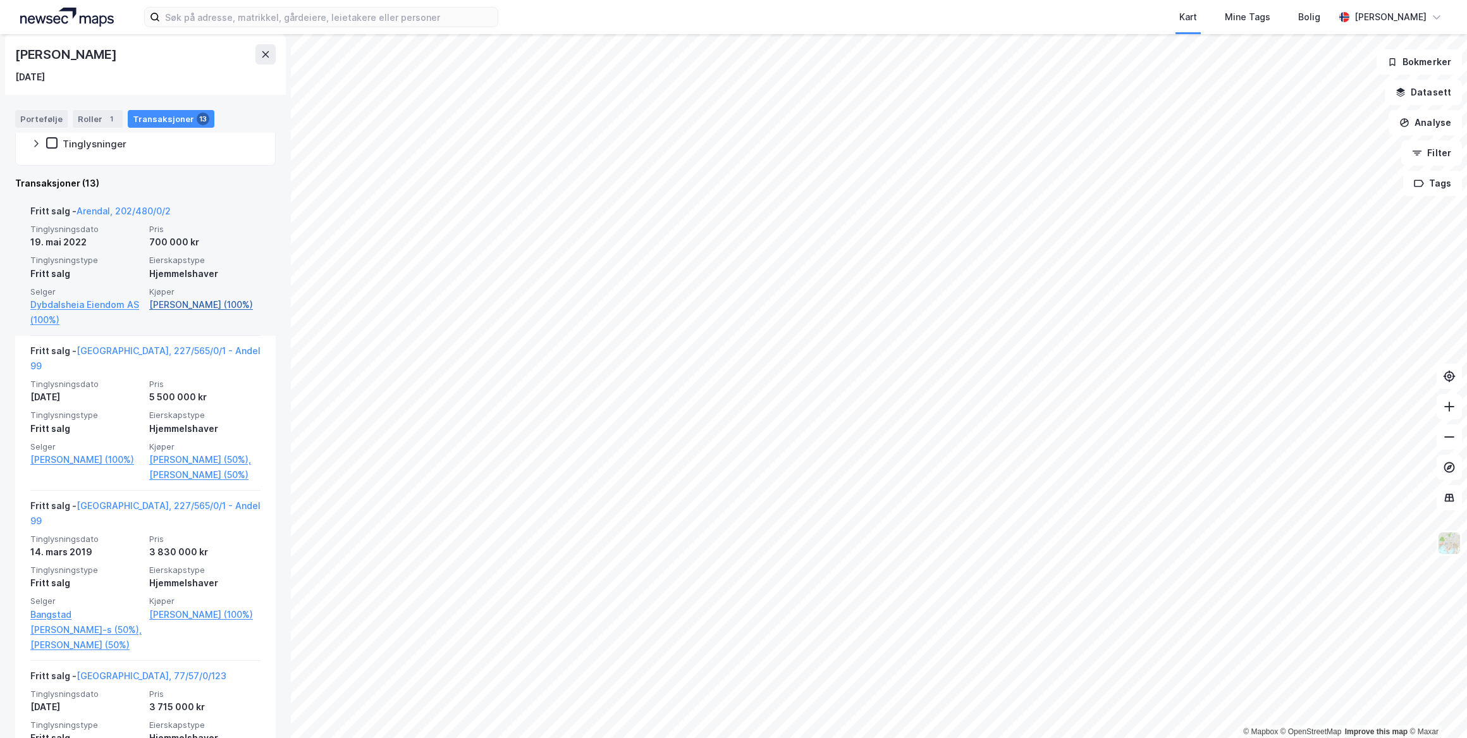
scroll to position [345, 0]
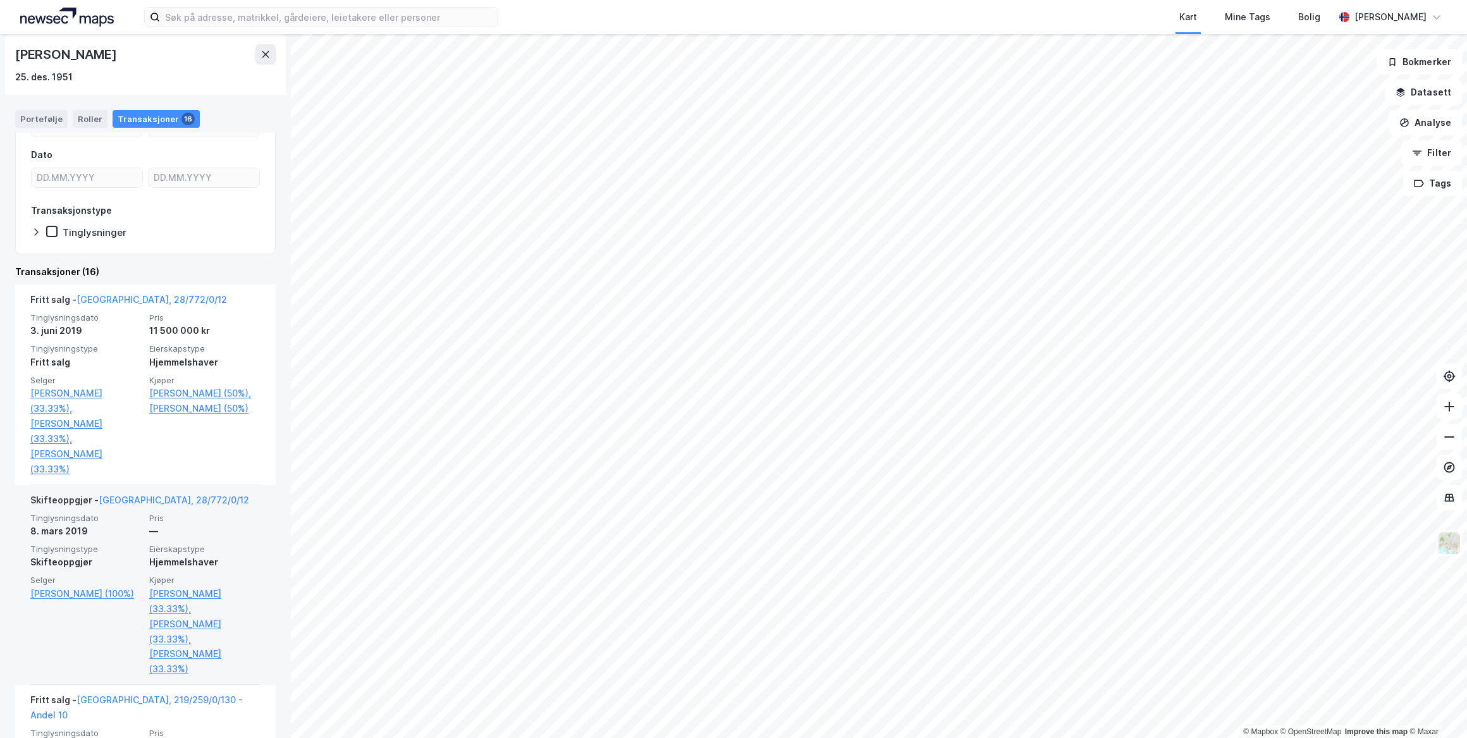
scroll to position [287, 0]
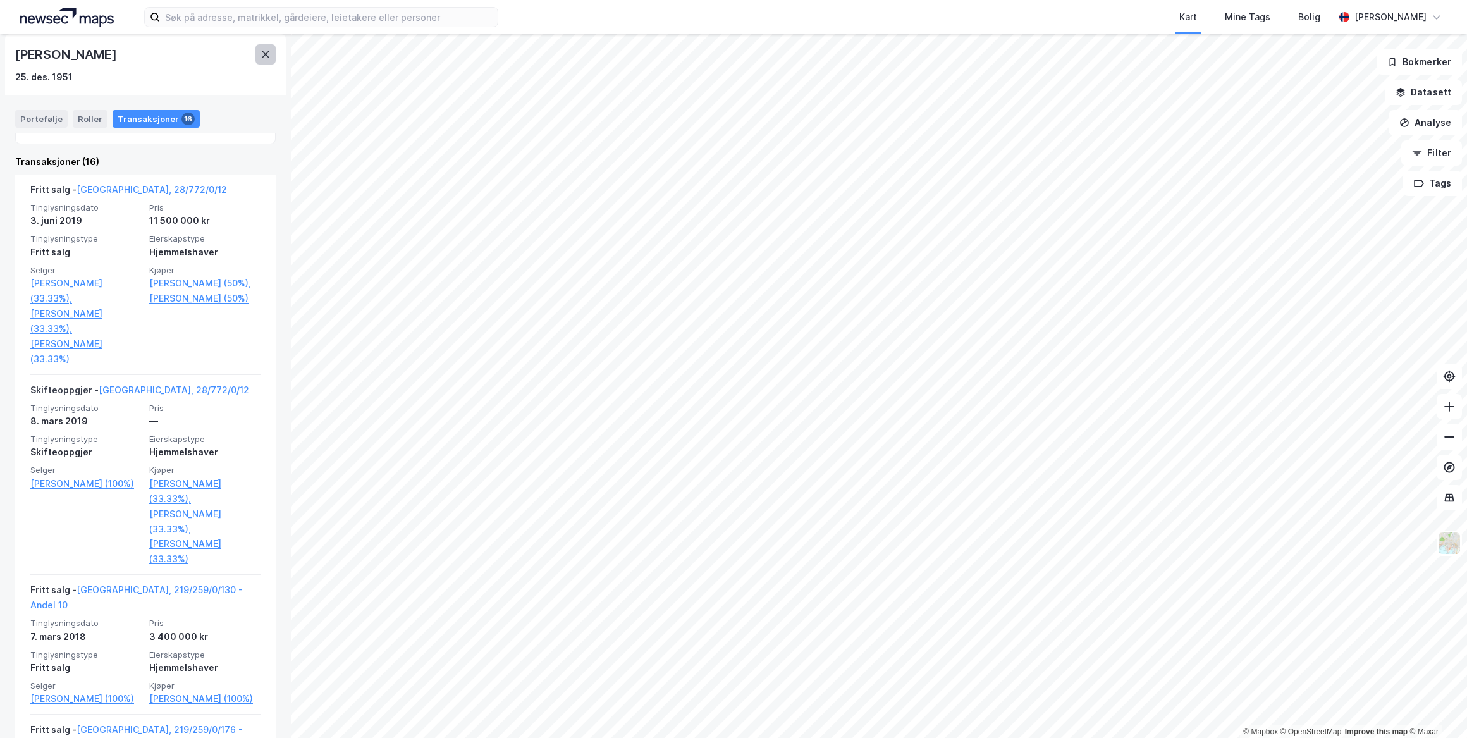
click at [264, 53] on icon at bounding box center [265, 54] width 7 height 6
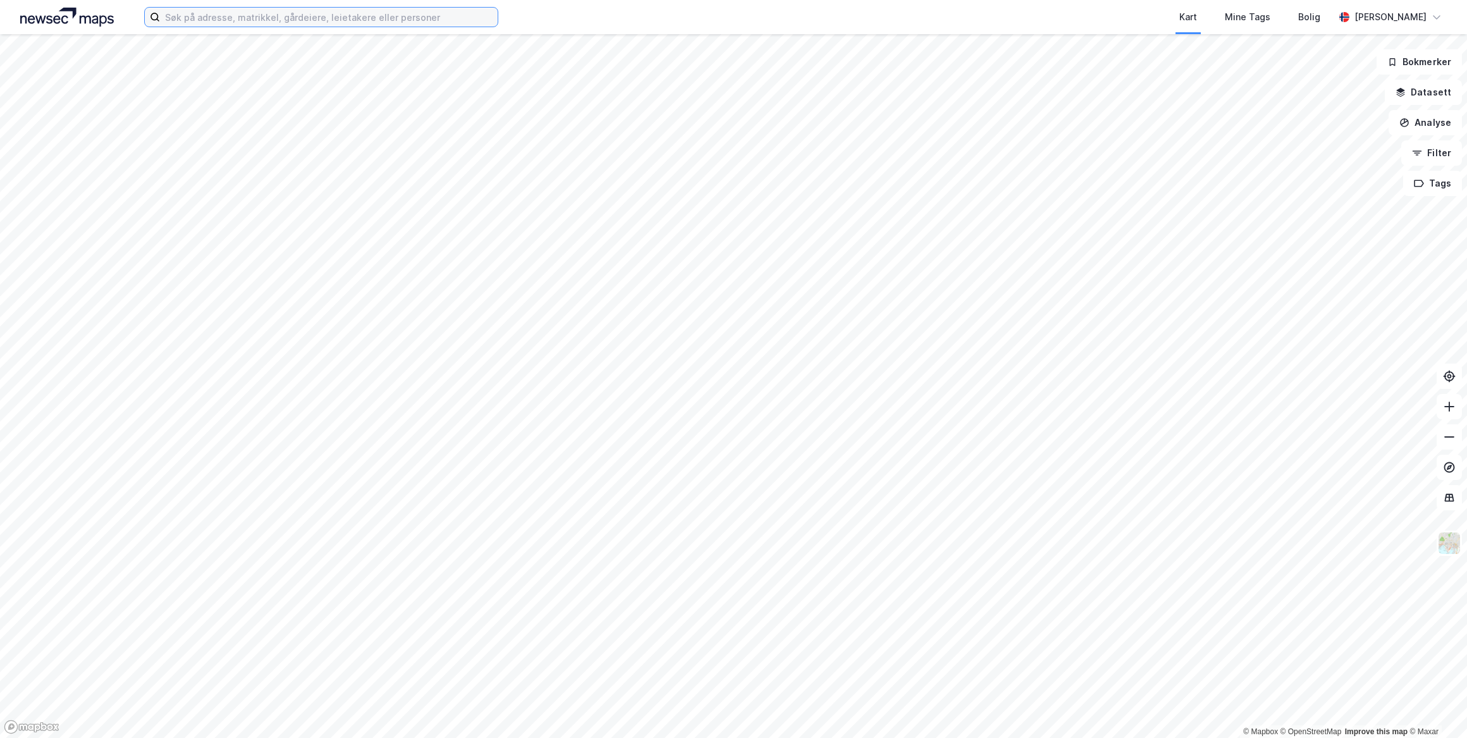
click at [219, 20] on input at bounding box center [329, 17] width 338 height 19
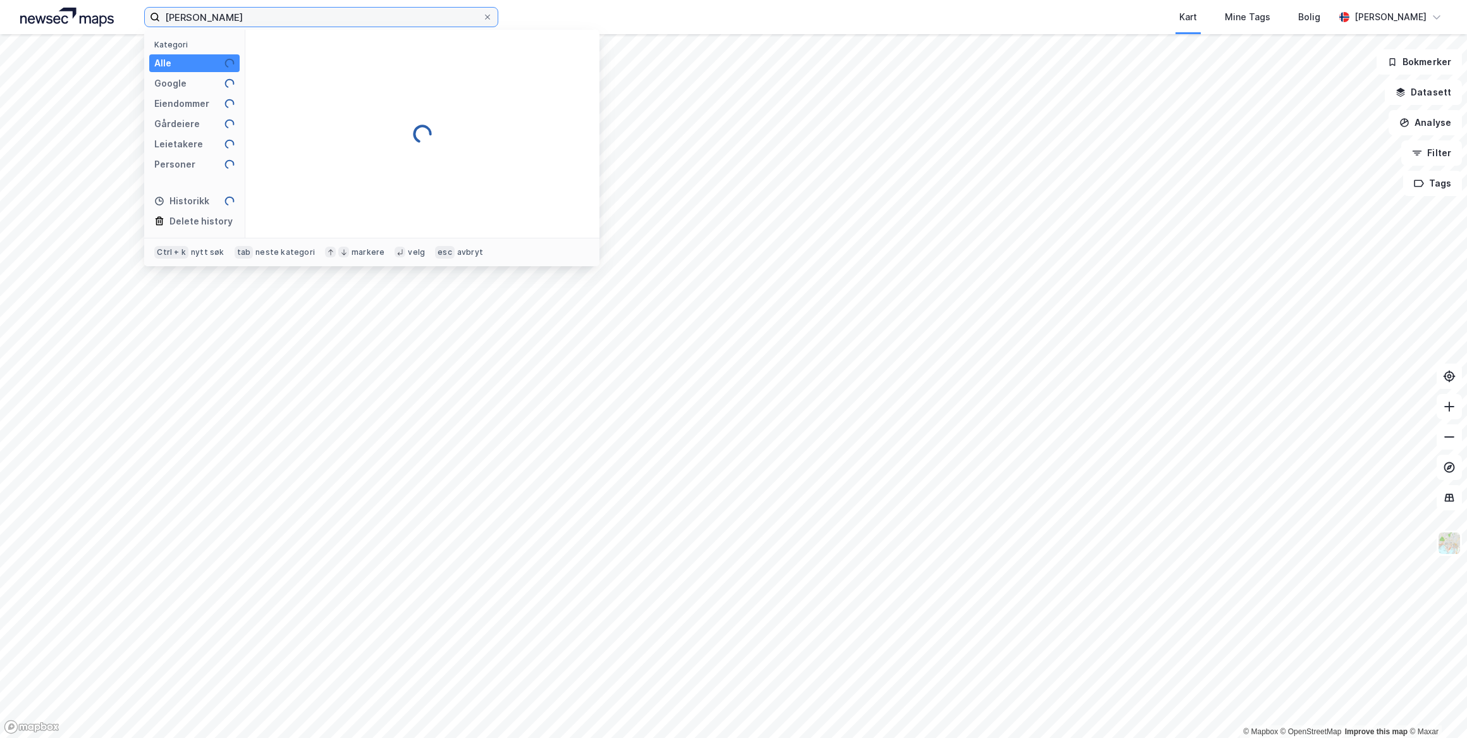
type input "[PERSON_NAME]"
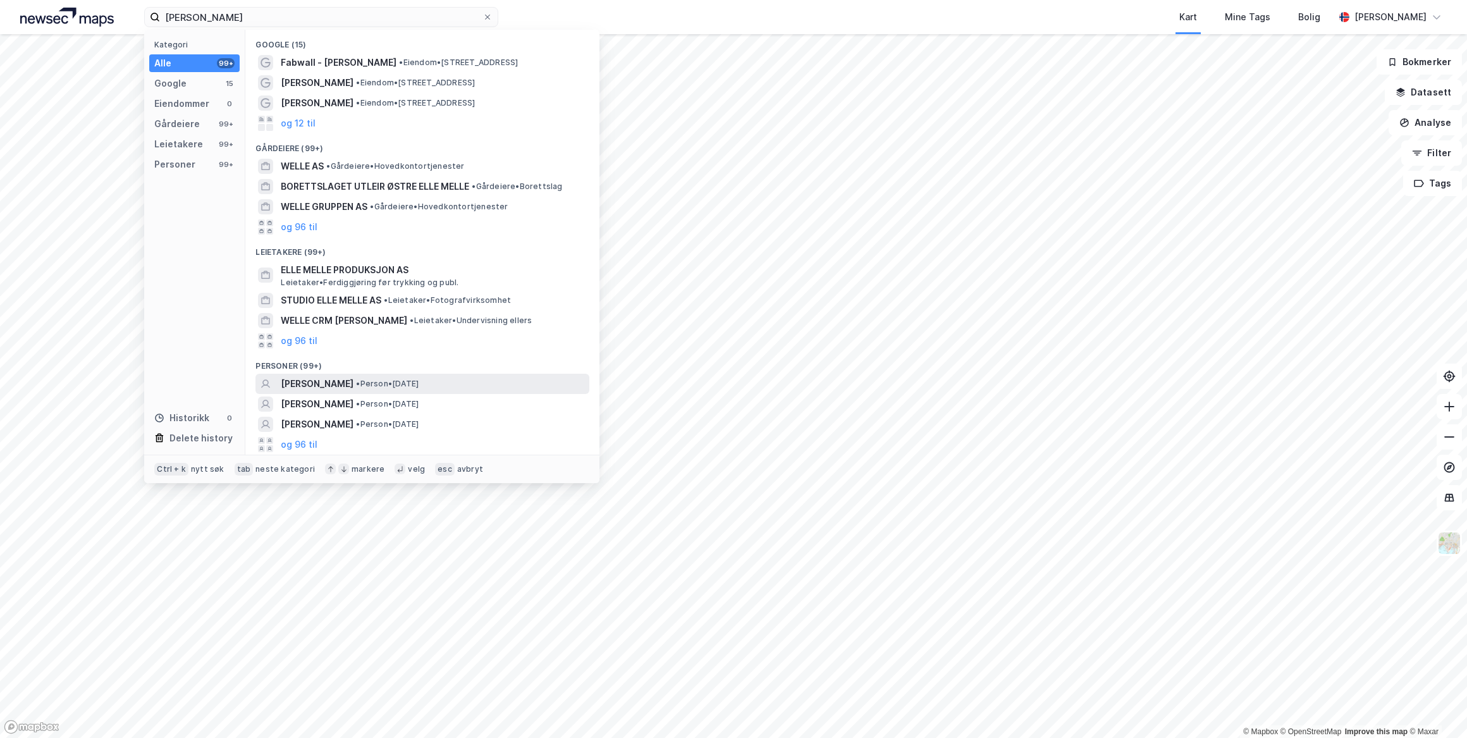
click at [353, 379] on span "[PERSON_NAME]" at bounding box center [317, 383] width 73 height 15
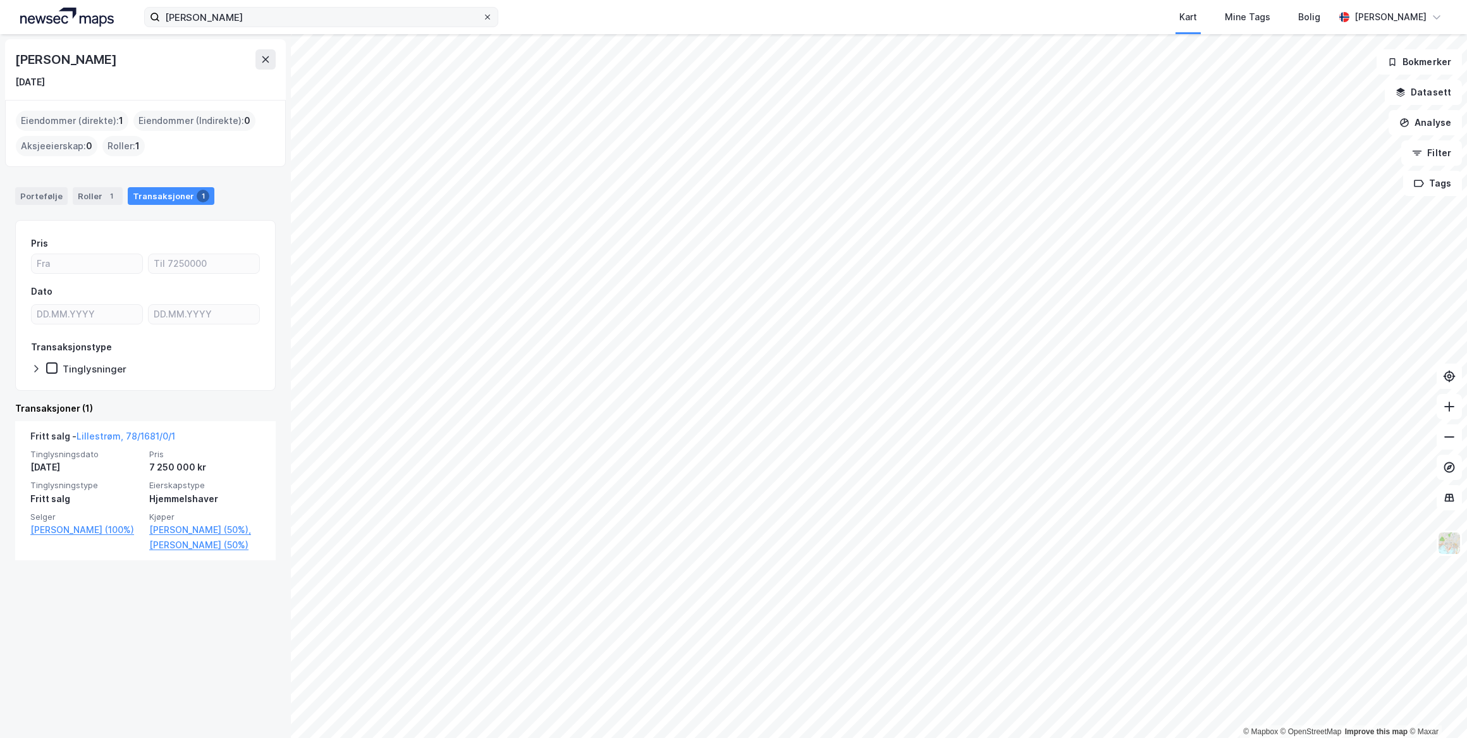
click at [490, 16] on icon at bounding box center [488, 17] width 8 height 8
click at [482, 16] on input "[PERSON_NAME]" at bounding box center [321, 17] width 322 height 19
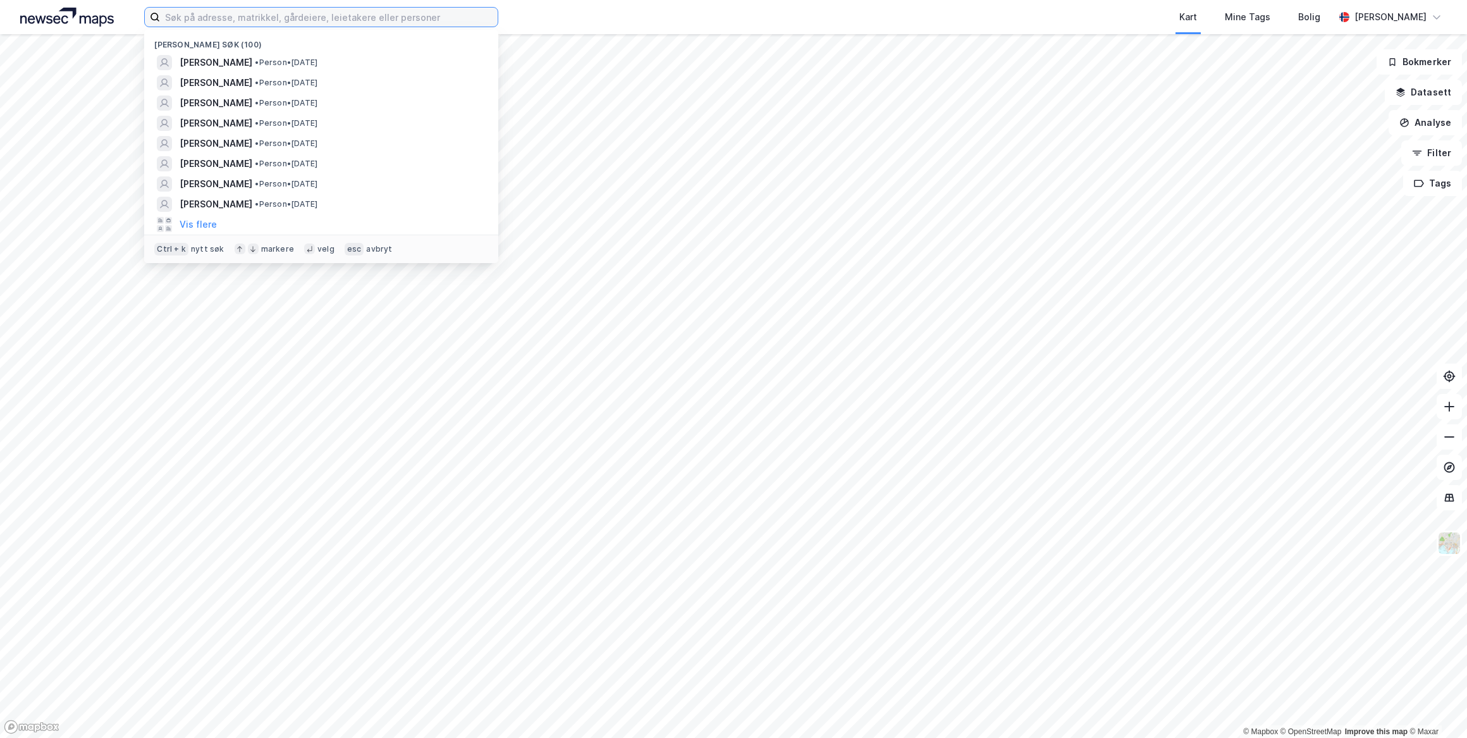
paste input "[PERSON_NAME]"
type input "[PERSON_NAME]"
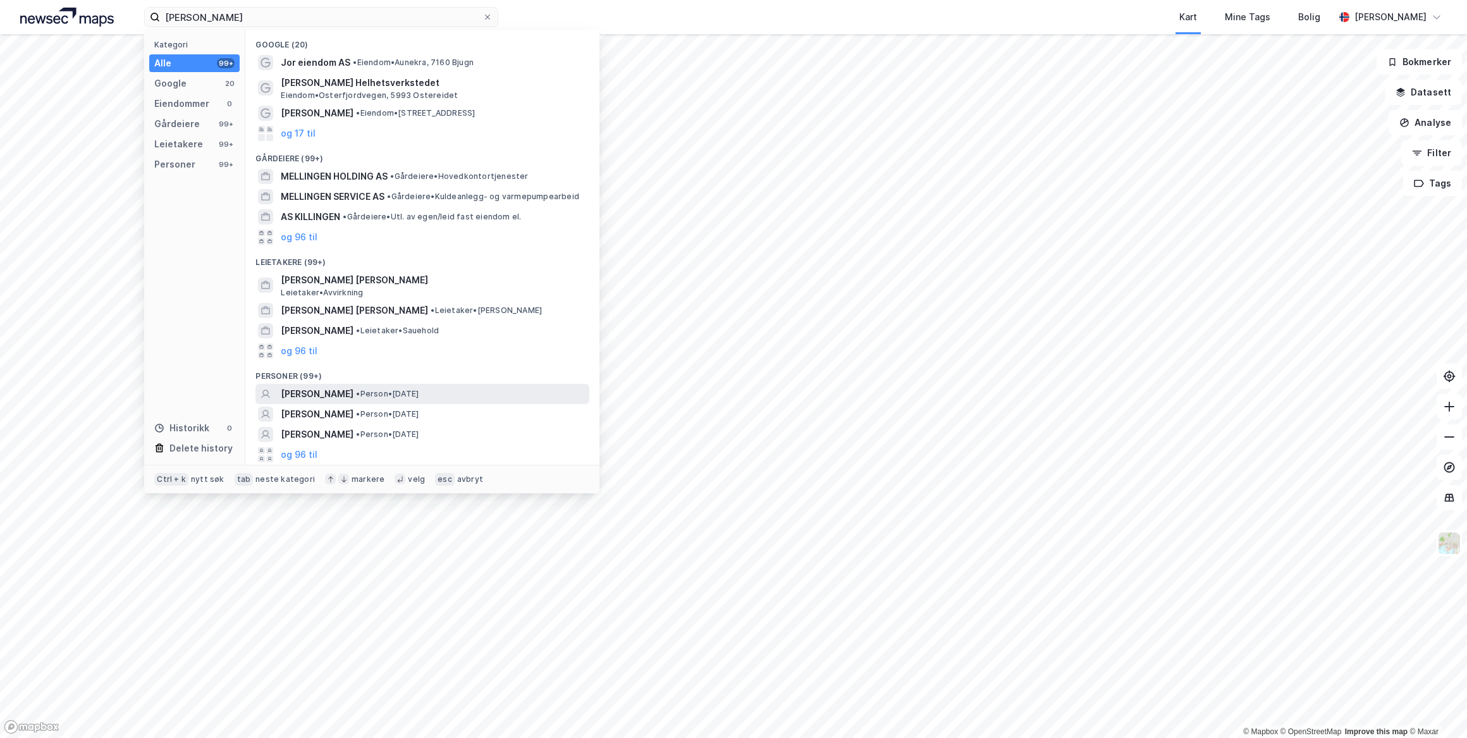
click at [353, 387] on span "[PERSON_NAME]" at bounding box center [317, 393] width 73 height 15
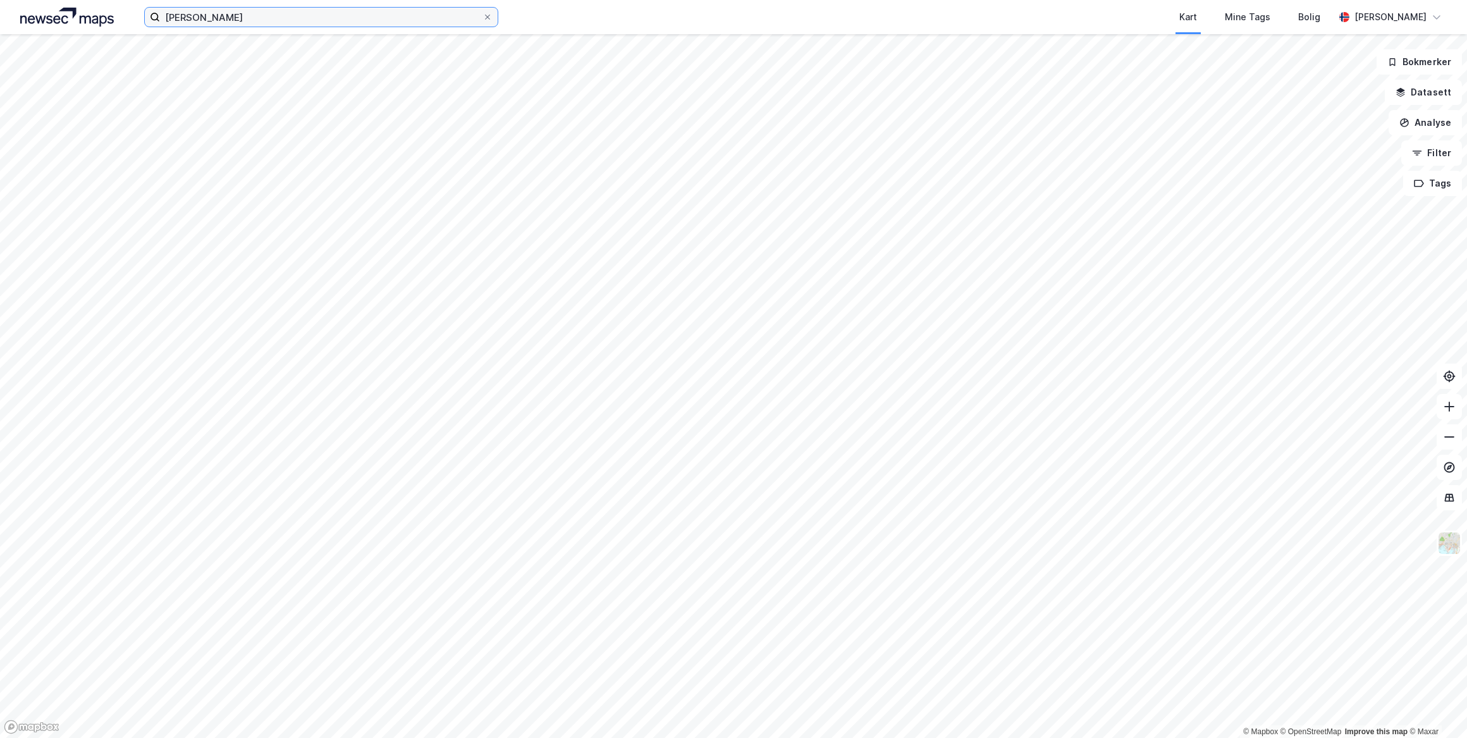
click at [357, 18] on input "[PERSON_NAME]" at bounding box center [321, 17] width 322 height 19
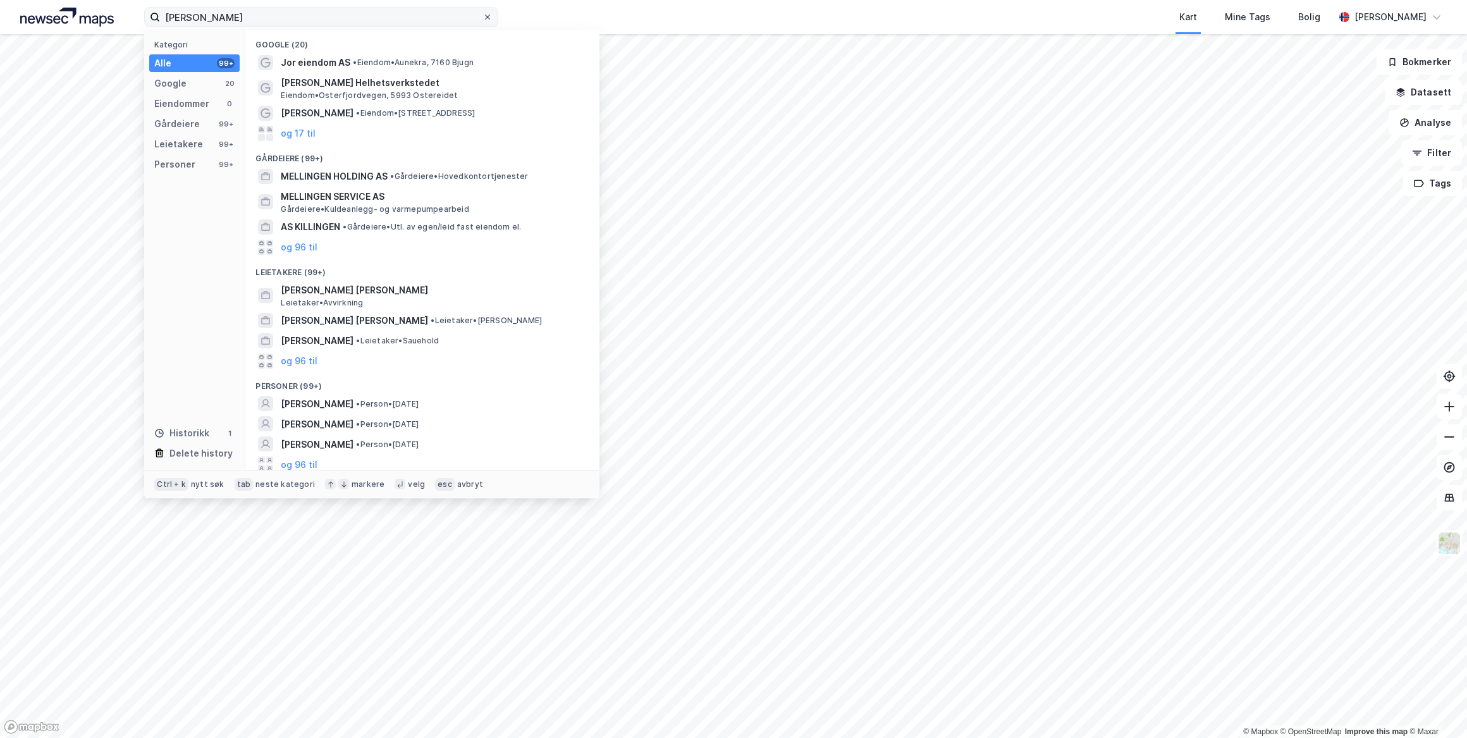
click at [482, 18] on span at bounding box center [487, 17] width 10 height 10
click at [482, 18] on input "[PERSON_NAME]" at bounding box center [321, 17] width 322 height 19
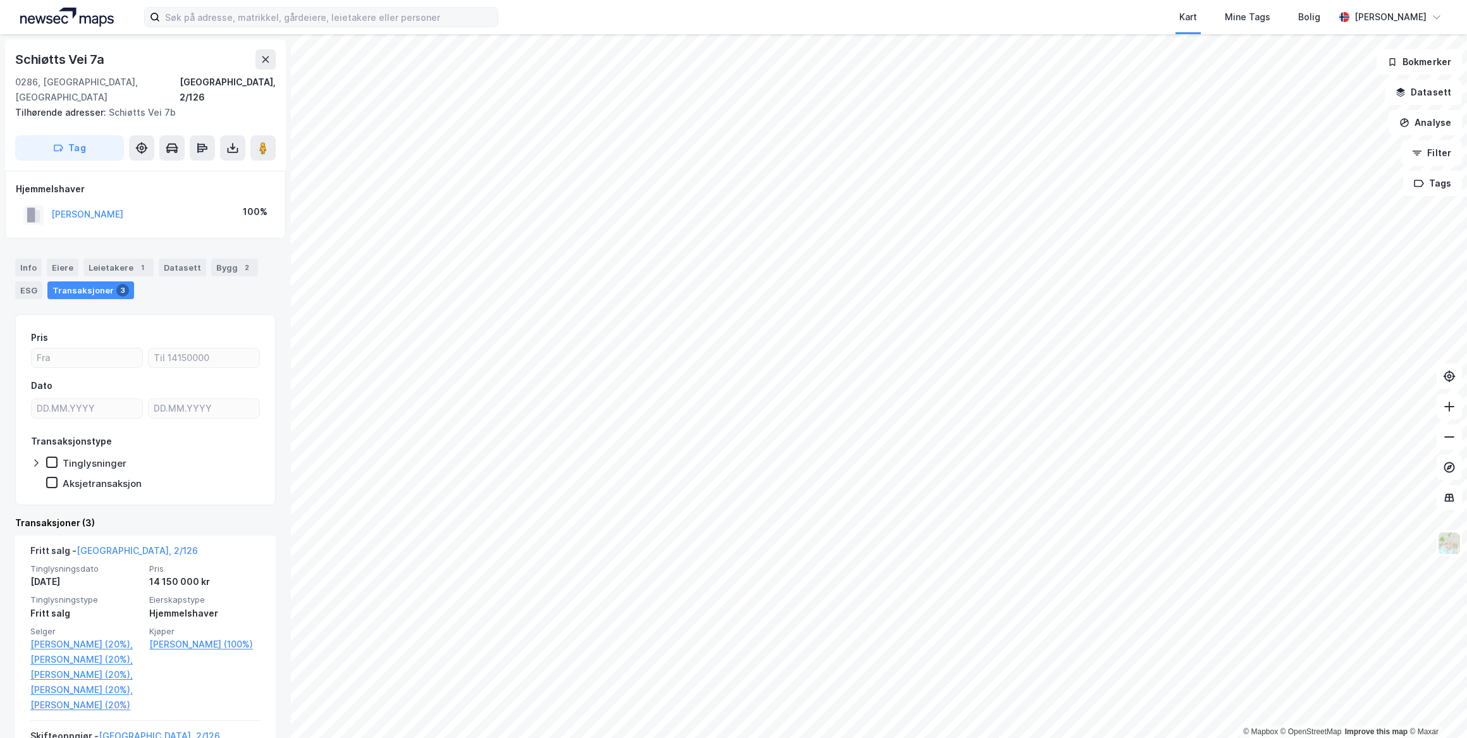
click at [847, 737] on html "Kart Mine Tags Bolig [PERSON_NAME] © Mapbox © OpenStreetMap Improve this map © …" at bounding box center [733, 369] width 1467 height 738
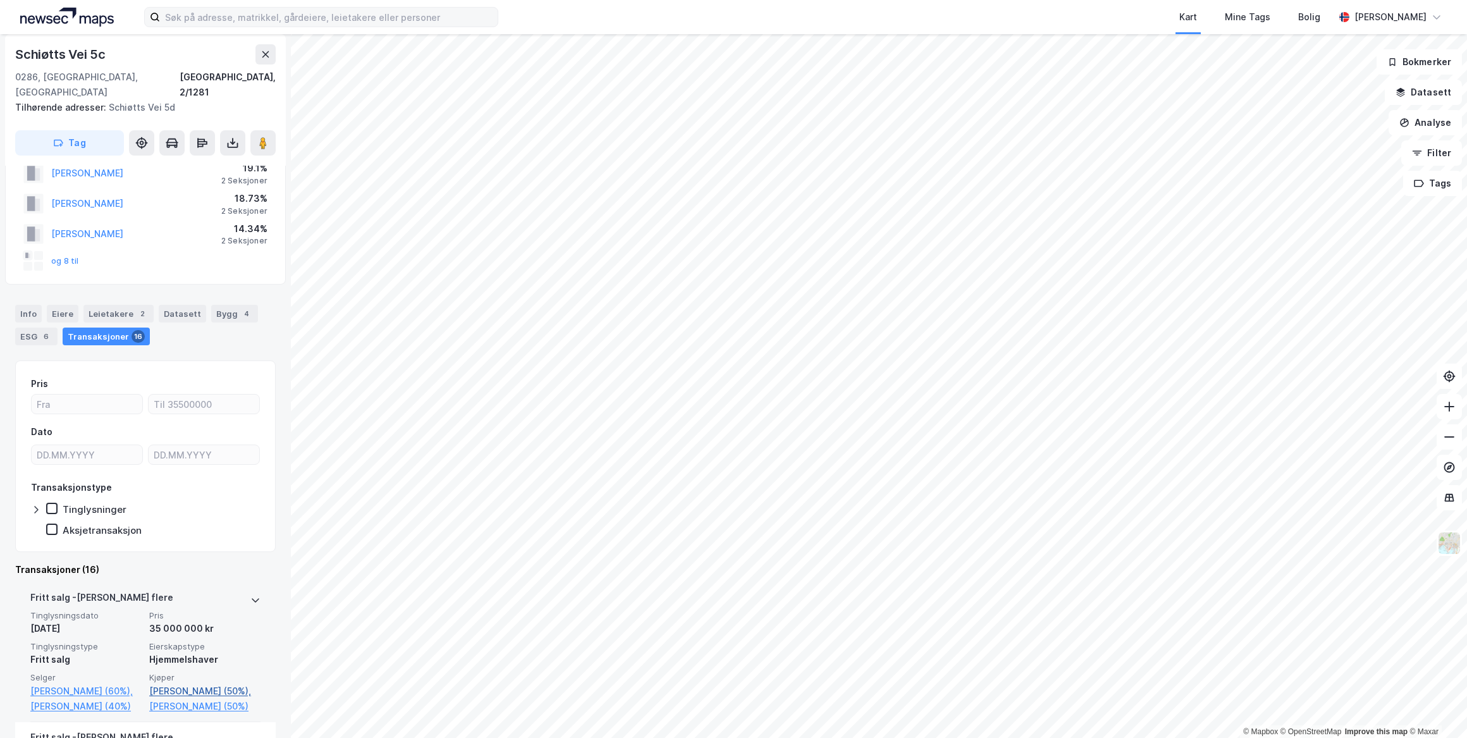
scroll to position [114, 0]
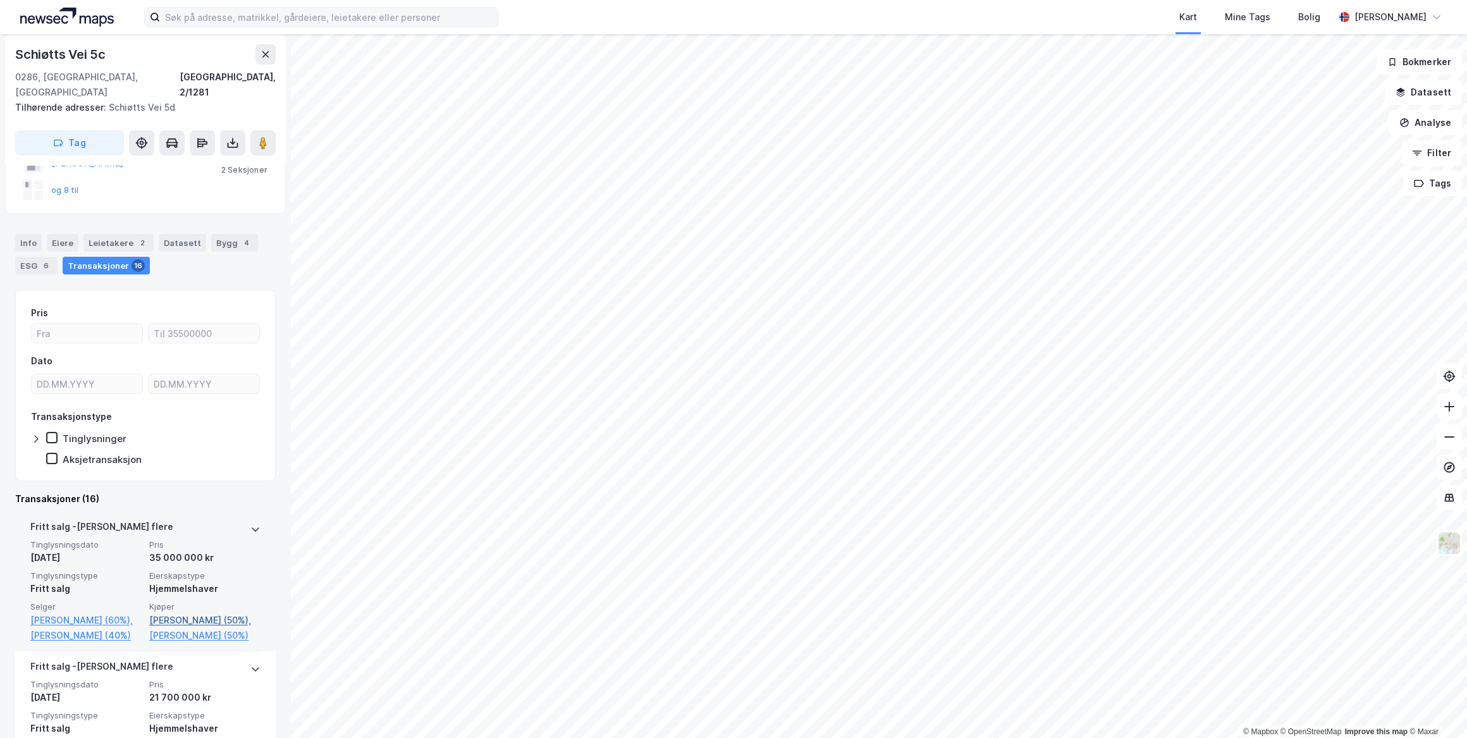
click at [206, 613] on link "[PERSON_NAME] (50%)," at bounding box center [204, 620] width 111 height 15
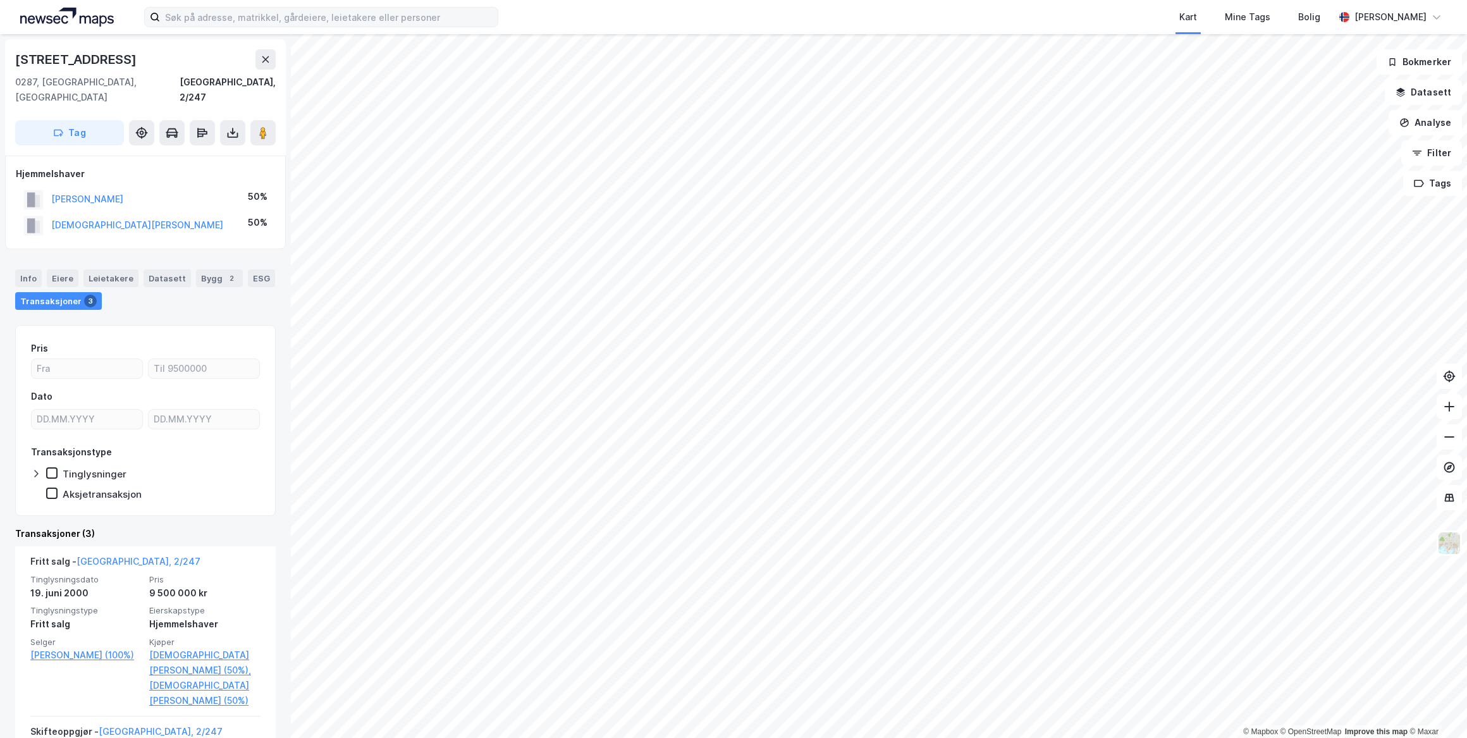
click at [137, 217] on div "[DEMOGRAPHIC_DATA][PERSON_NAME]" at bounding box center [137, 224] width 172 height 15
click at [0, 0] on button "[DEMOGRAPHIC_DATA][PERSON_NAME]" at bounding box center [0, 0] width 0 height 0
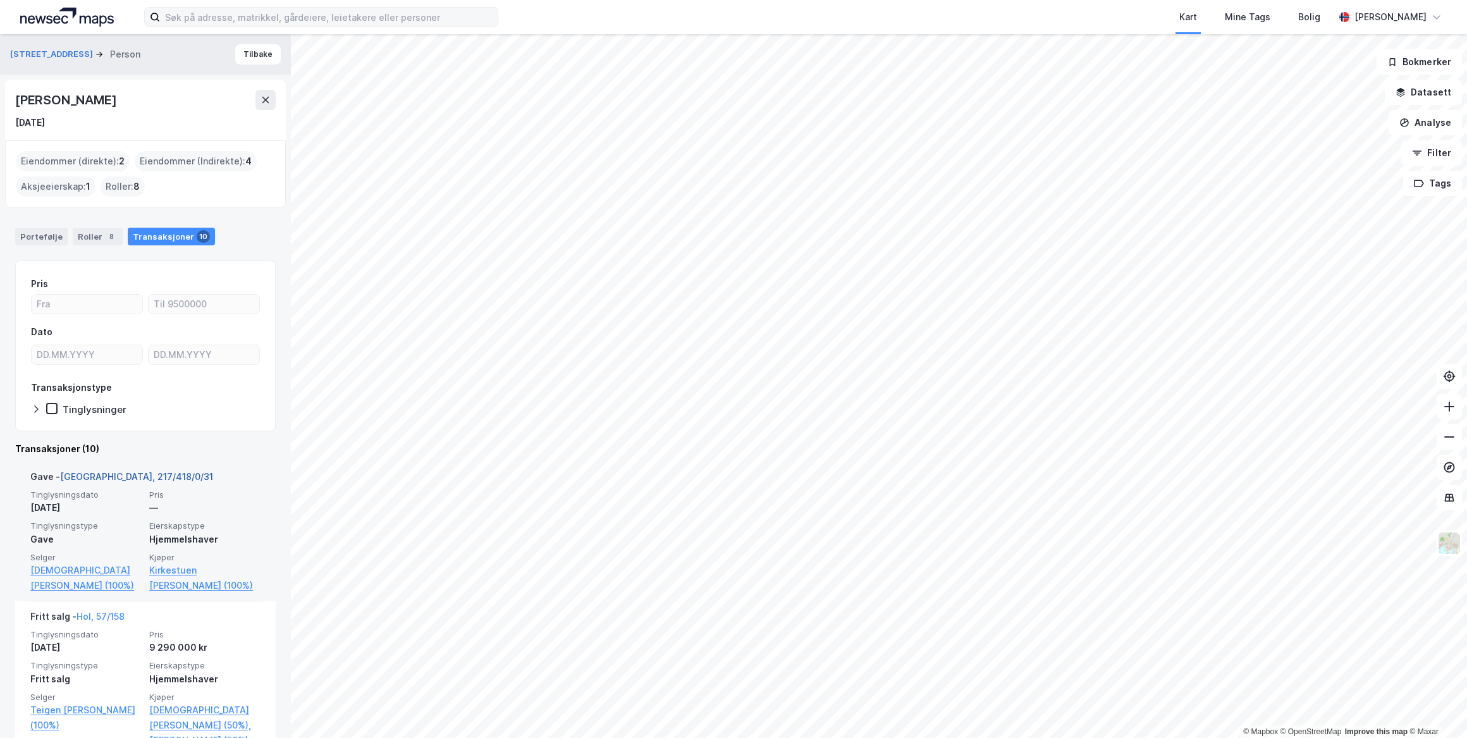
click at [111, 480] on link "[GEOGRAPHIC_DATA], 217/418/0/31" at bounding box center [136, 476] width 153 height 11
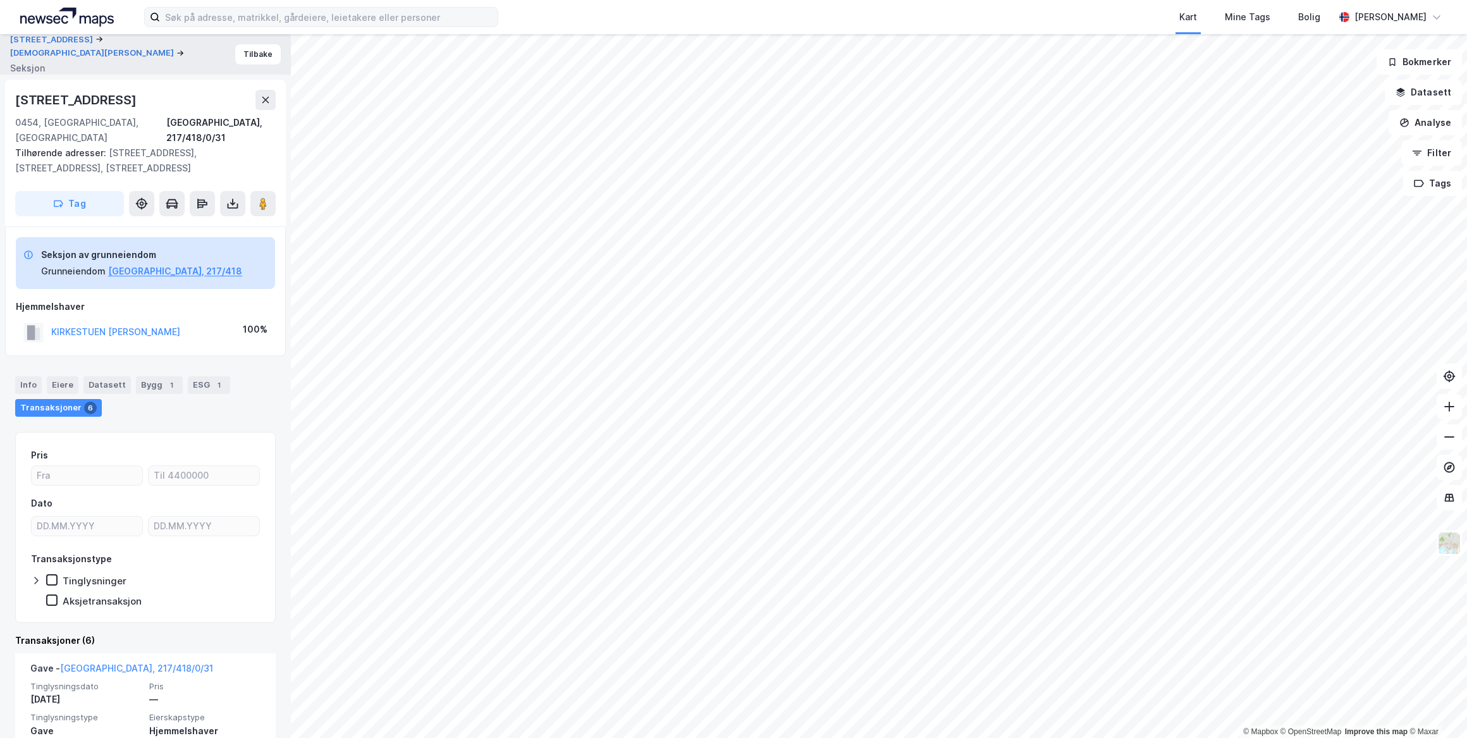
click at [213, 633] on div "Transaksjoner (6)" at bounding box center [145, 640] width 260 height 15
click at [264, 95] on icon at bounding box center [265, 100] width 10 height 10
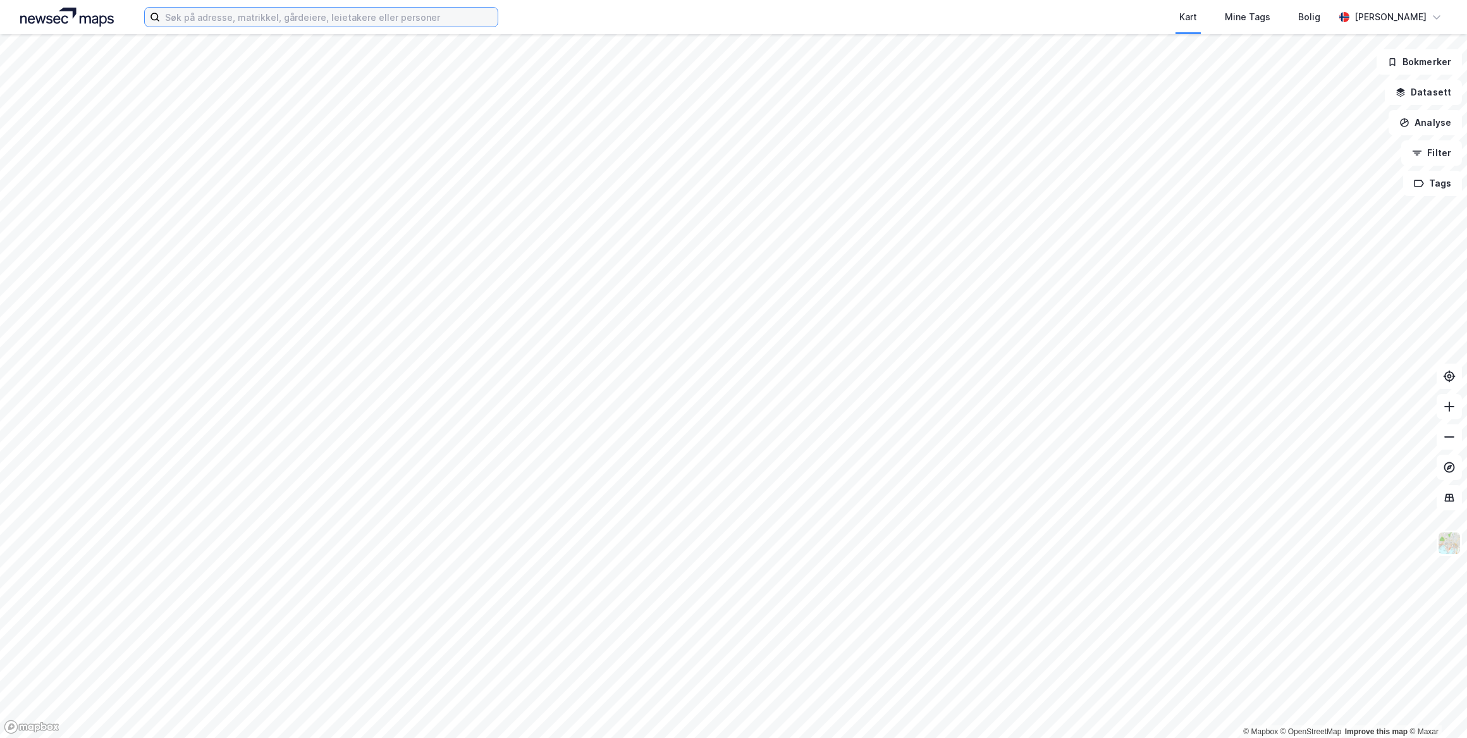
click at [291, 15] on input at bounding box center [329, 17] width 338 height 19
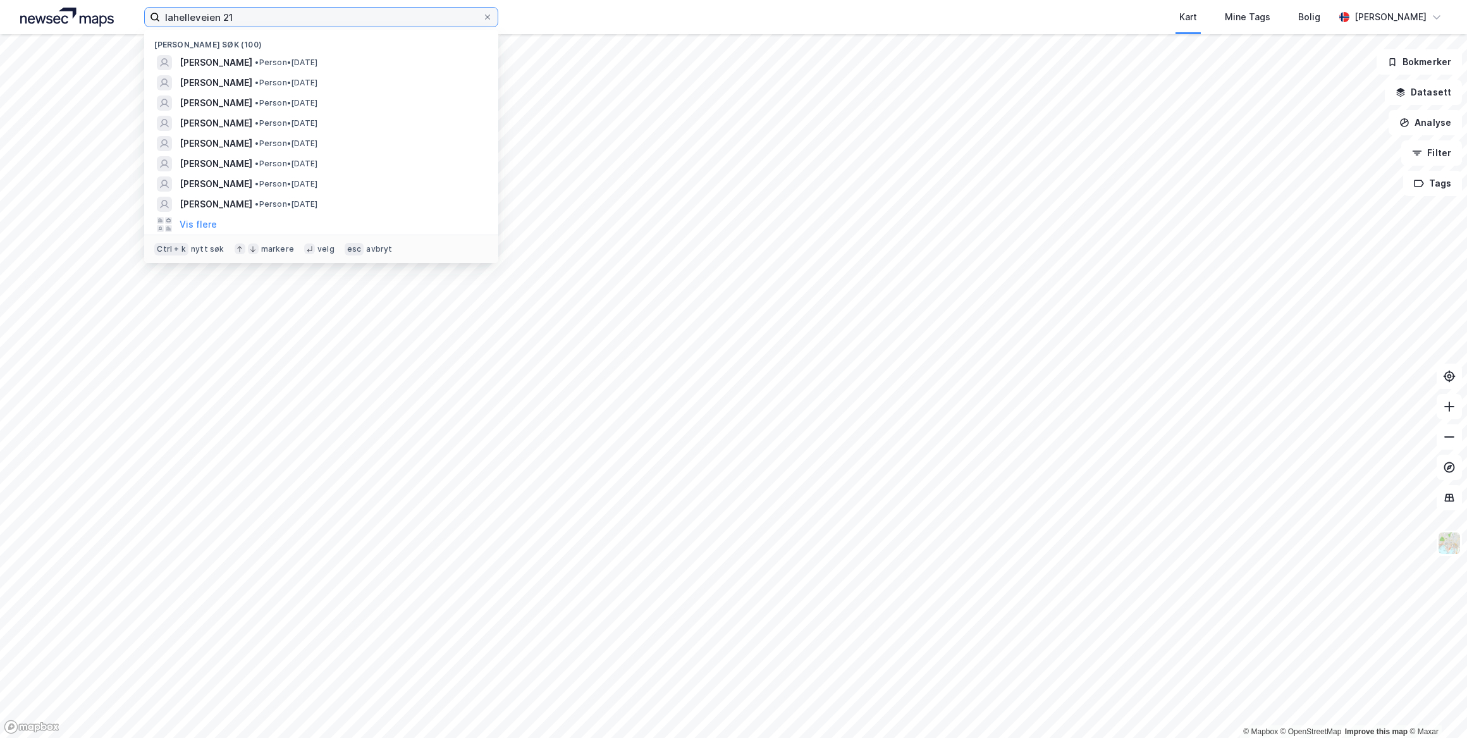
type input "lahelleveien 21"
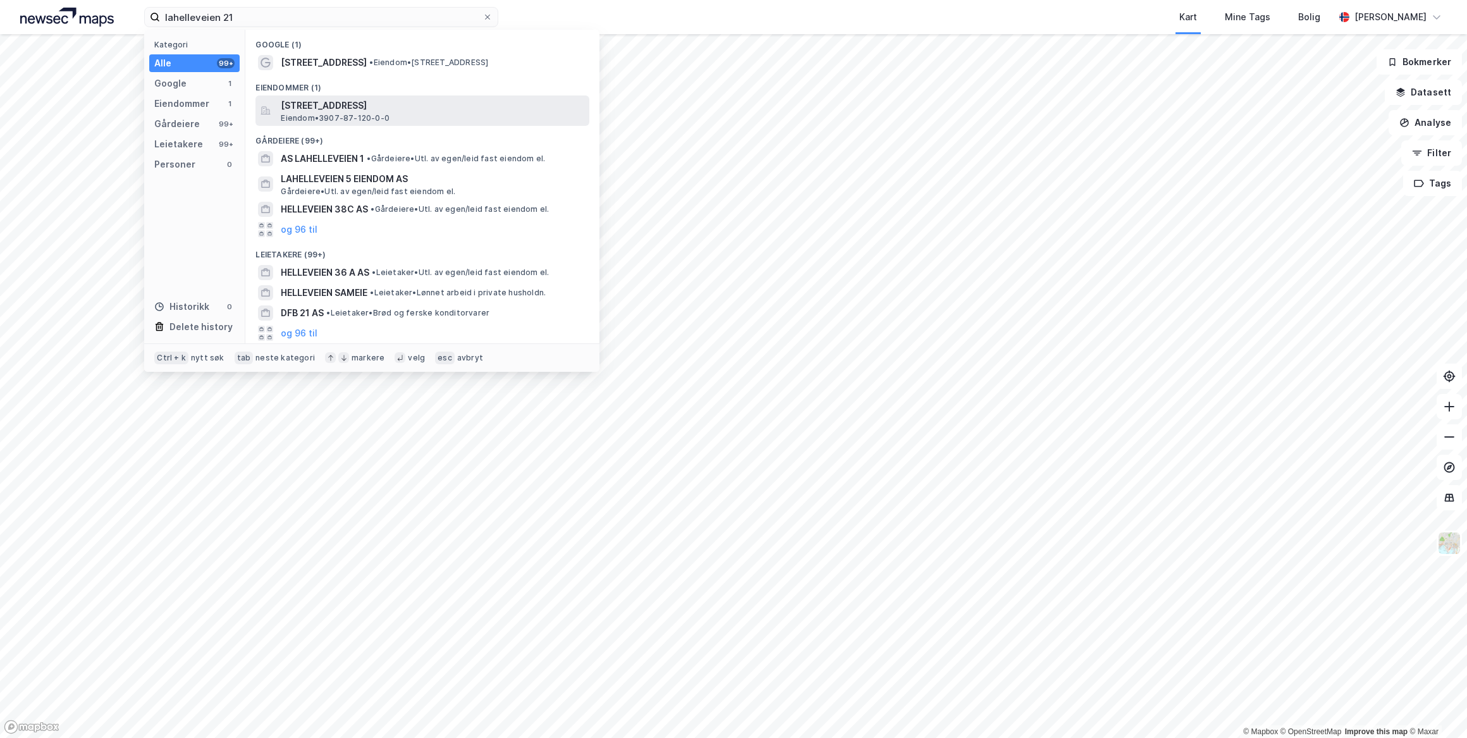
click at [354, 111] on span "[STREET_ADDRESS]" at bounding box center [432, 105] width 303 height 15
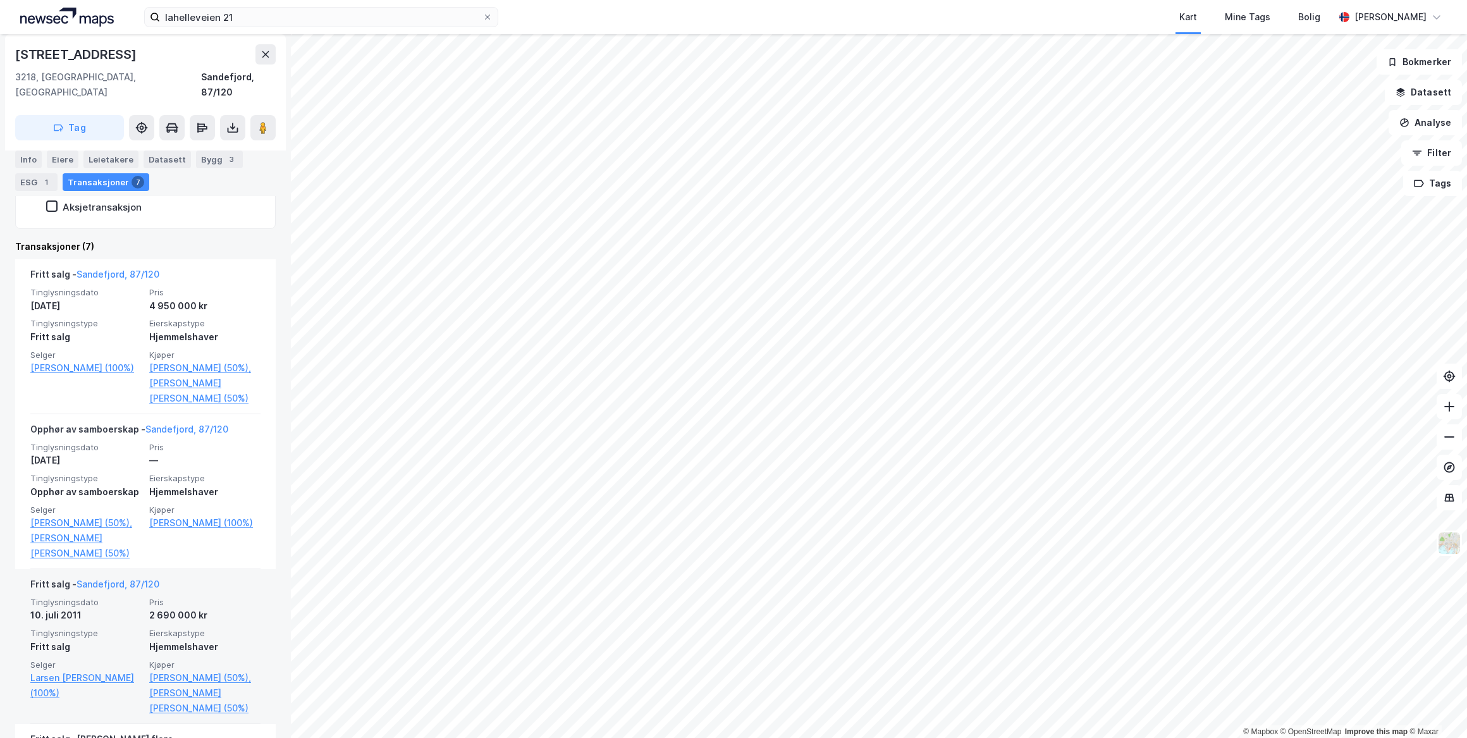
scroll to position [952, 0]
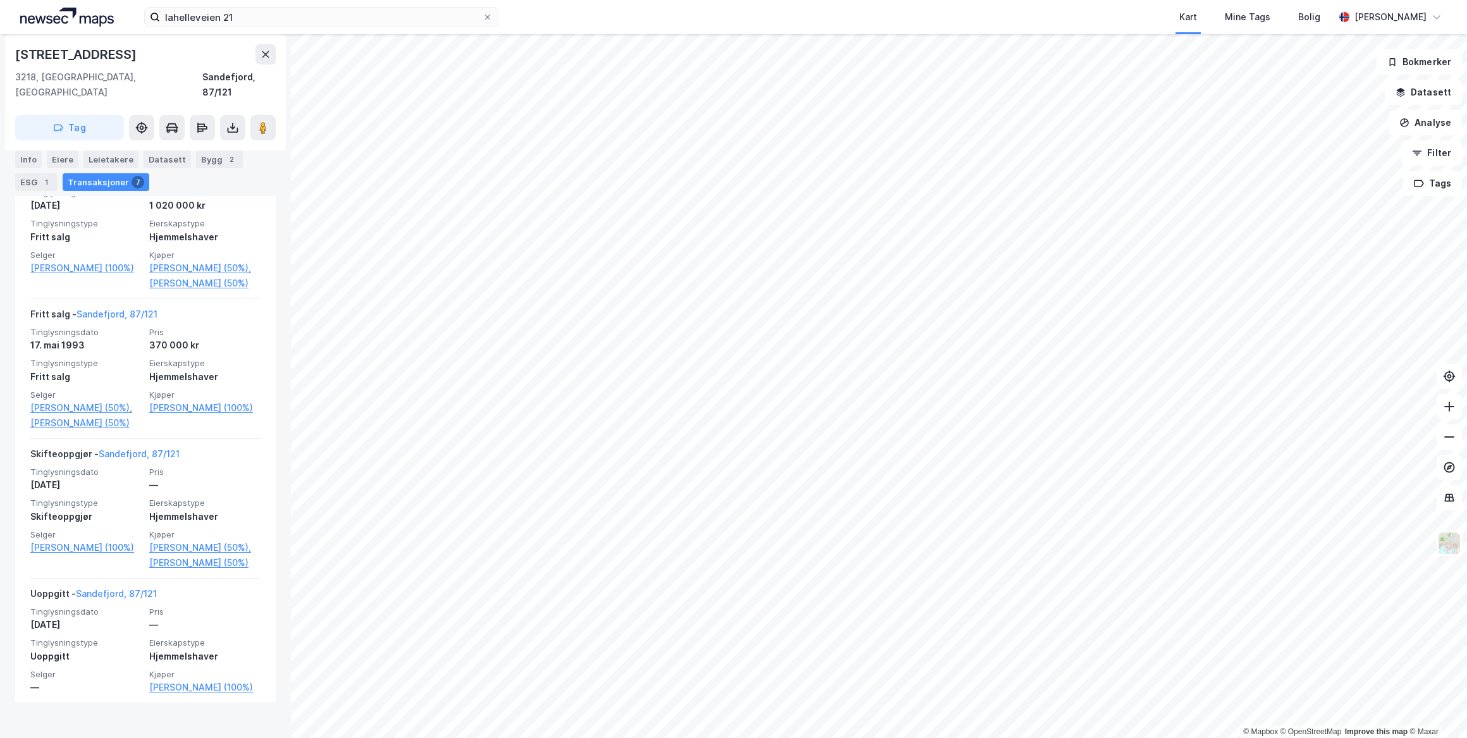
scroll to position [790, 0]
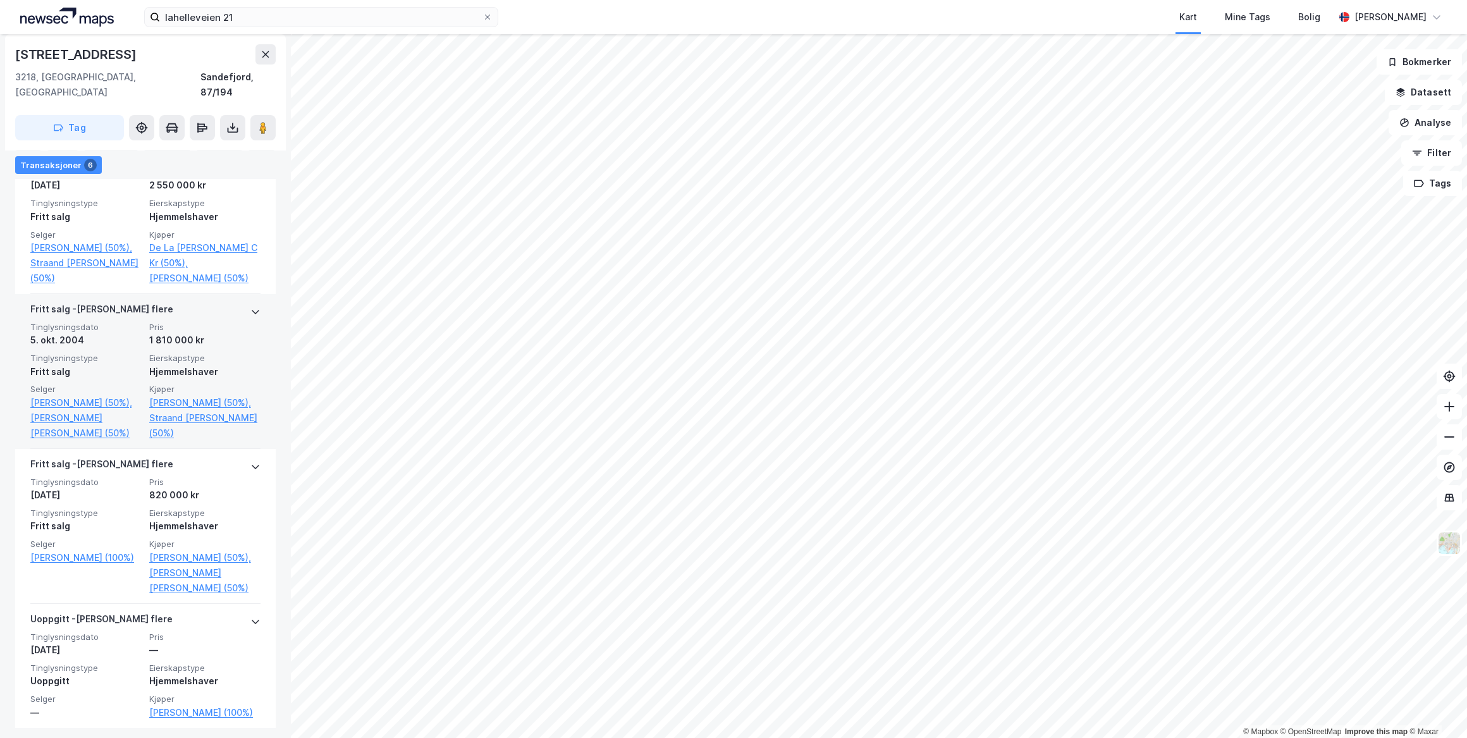
scroll to position [797, 0]
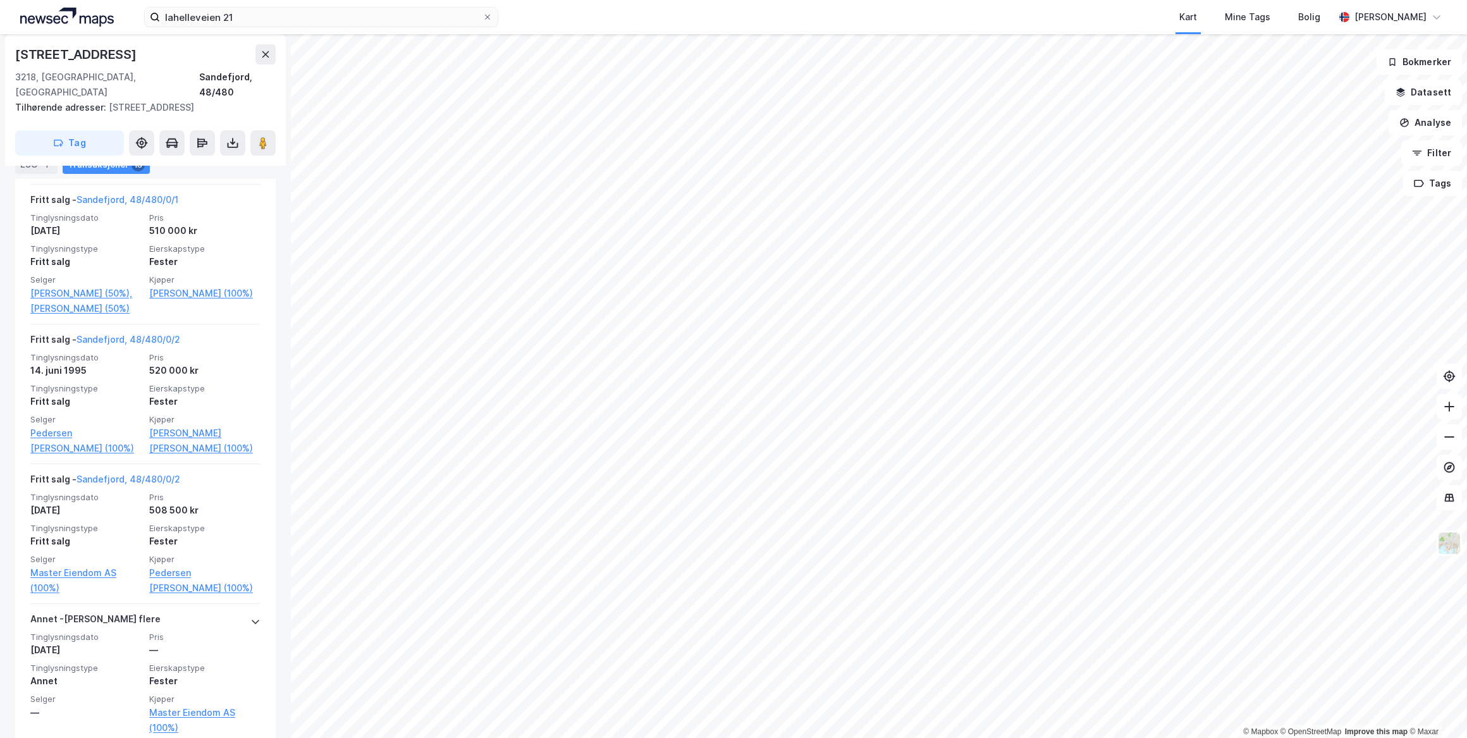
scroll to position [2251, 0]
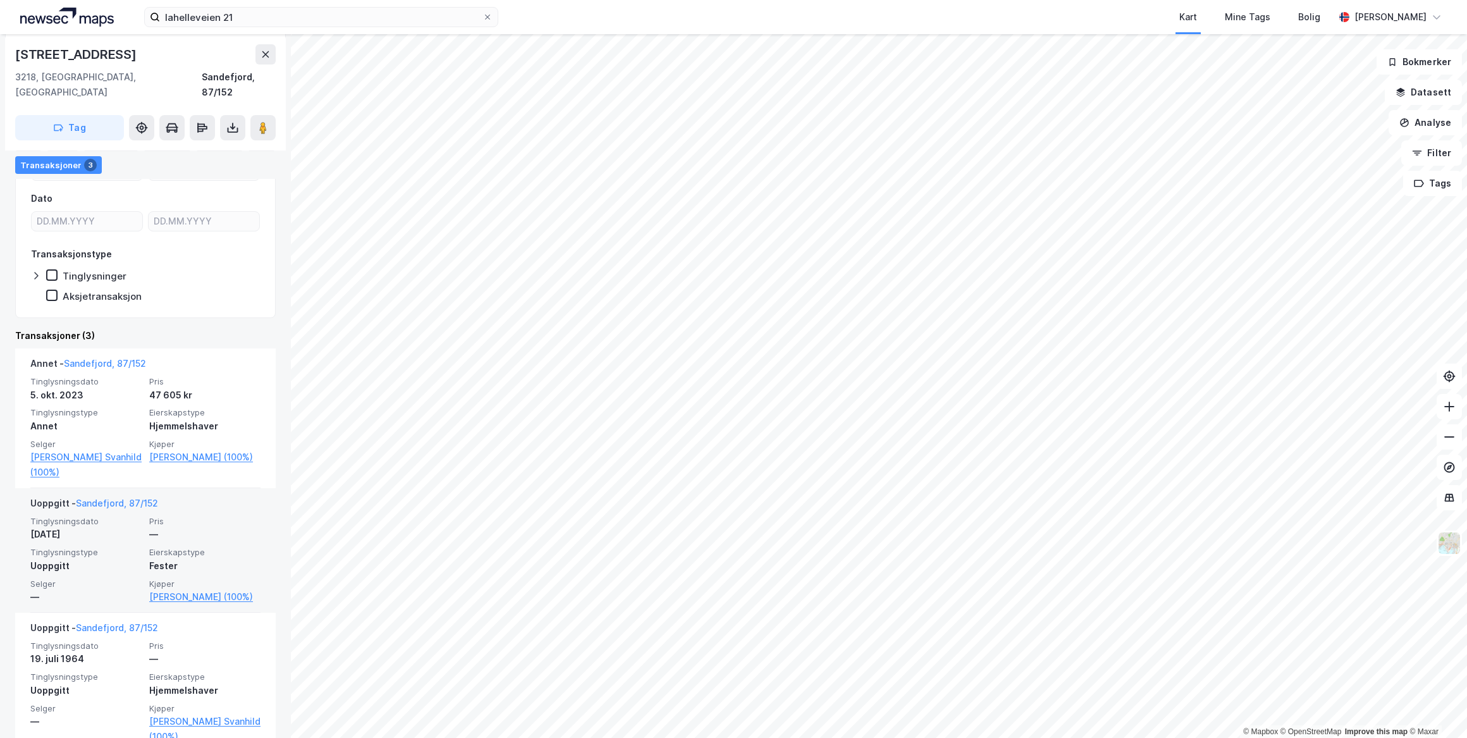
scroll to position [200, 0]
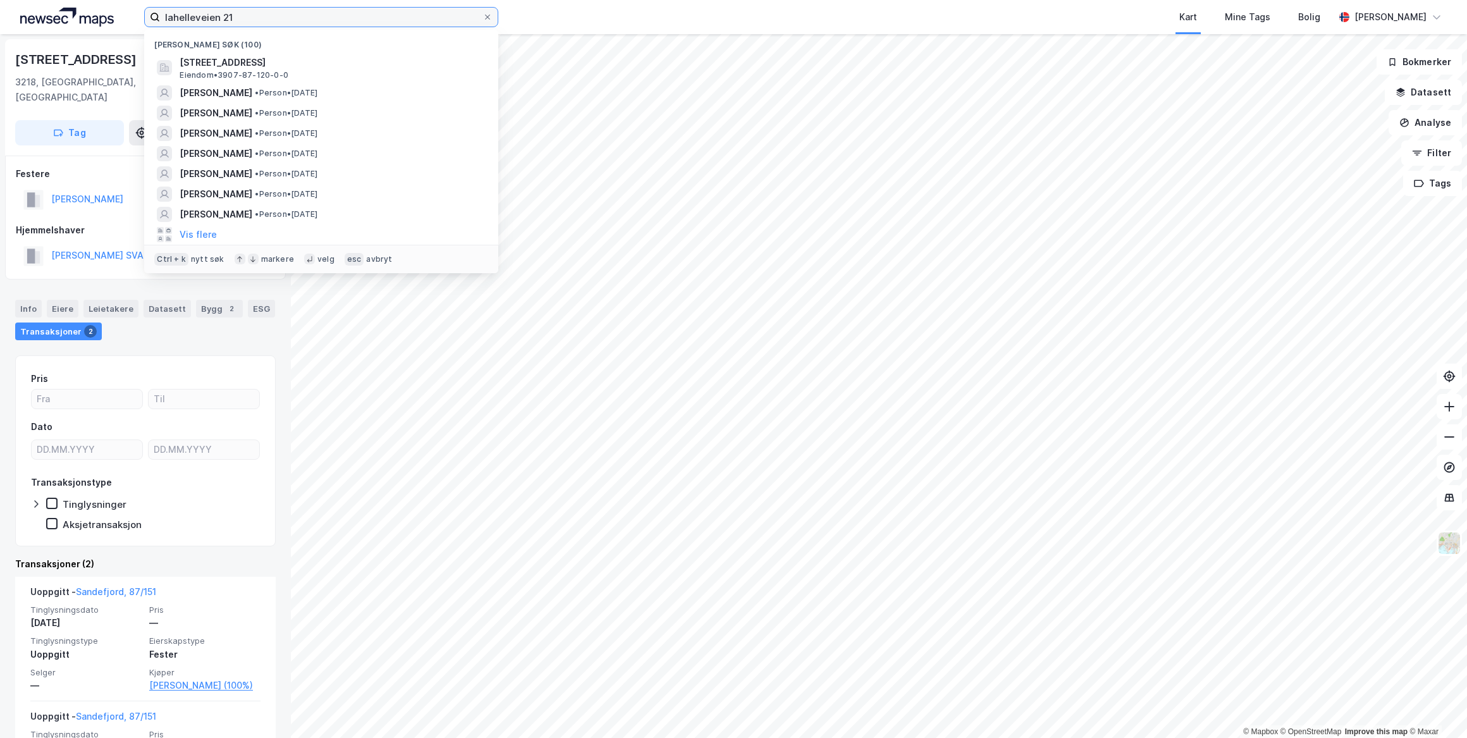
drag, startPoint x: 277, startPoint y: 21, endPoint x: -3, endPoint y: 25, distance: 279.5
click at [0, 25] on html "lahelleveien 21 Nylige søk (100) [STREET_ADDRESS], [GEOGRAPHIC_DATA], [GEOGRAPH…" at bounding box center [733, 369] width 1467 height 738
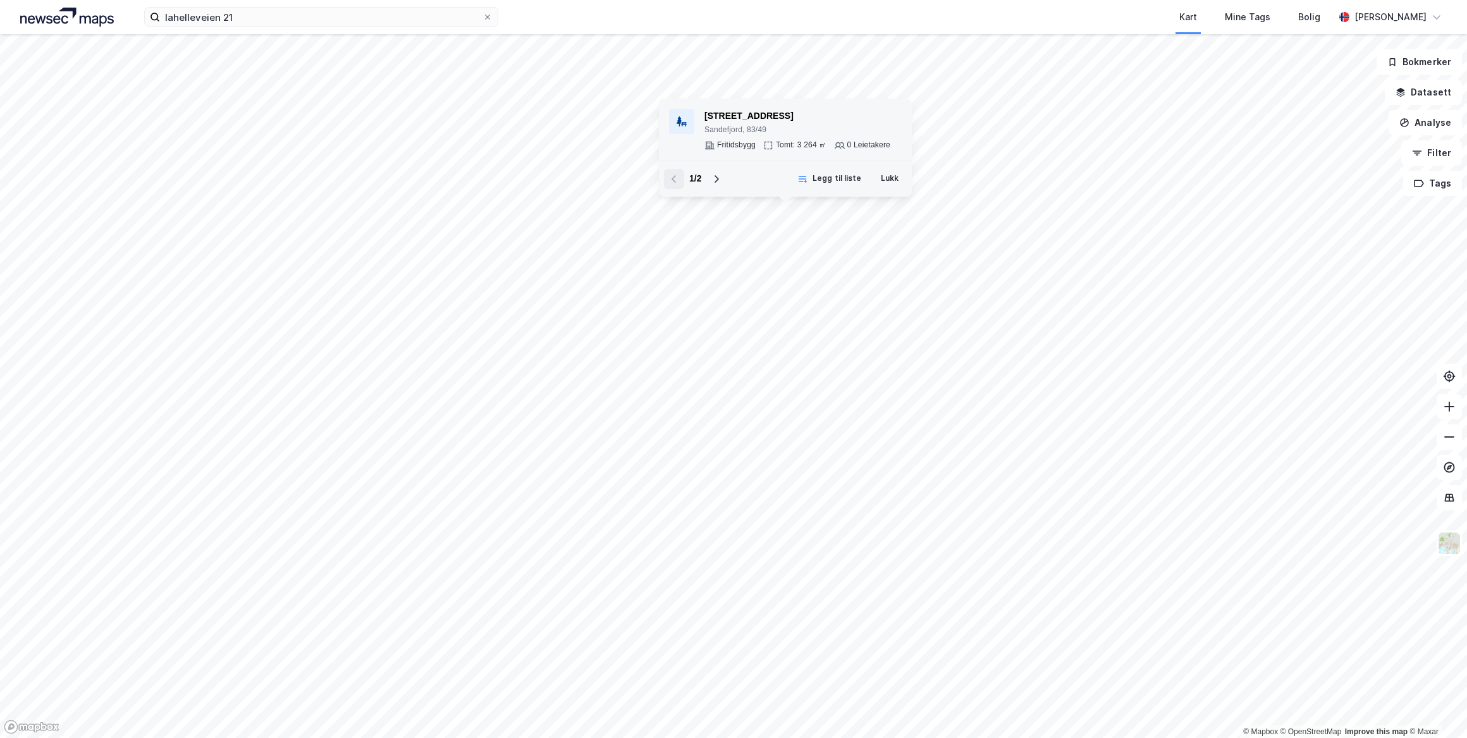
click at [823, 123] on div "[STREET_ADDRESS]" at bounding box center [797, 116] width 186 height 15
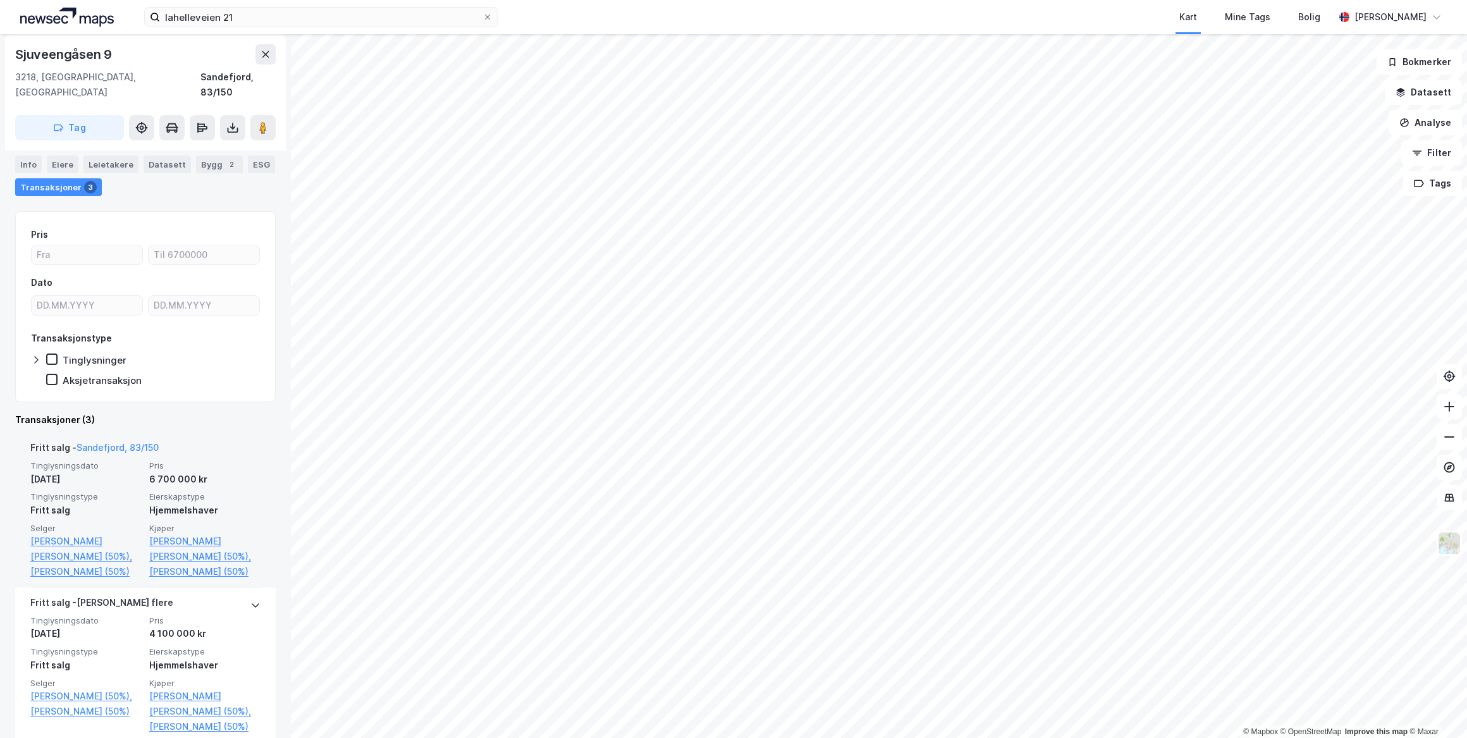
scroll to position [114, 0]
click at [187, 563] on link "[PERSON_NAME] (50%)" at bounding box center [204, 570] width 111 height 15
